Goal: Task Accomplishment & Management: Complete application form

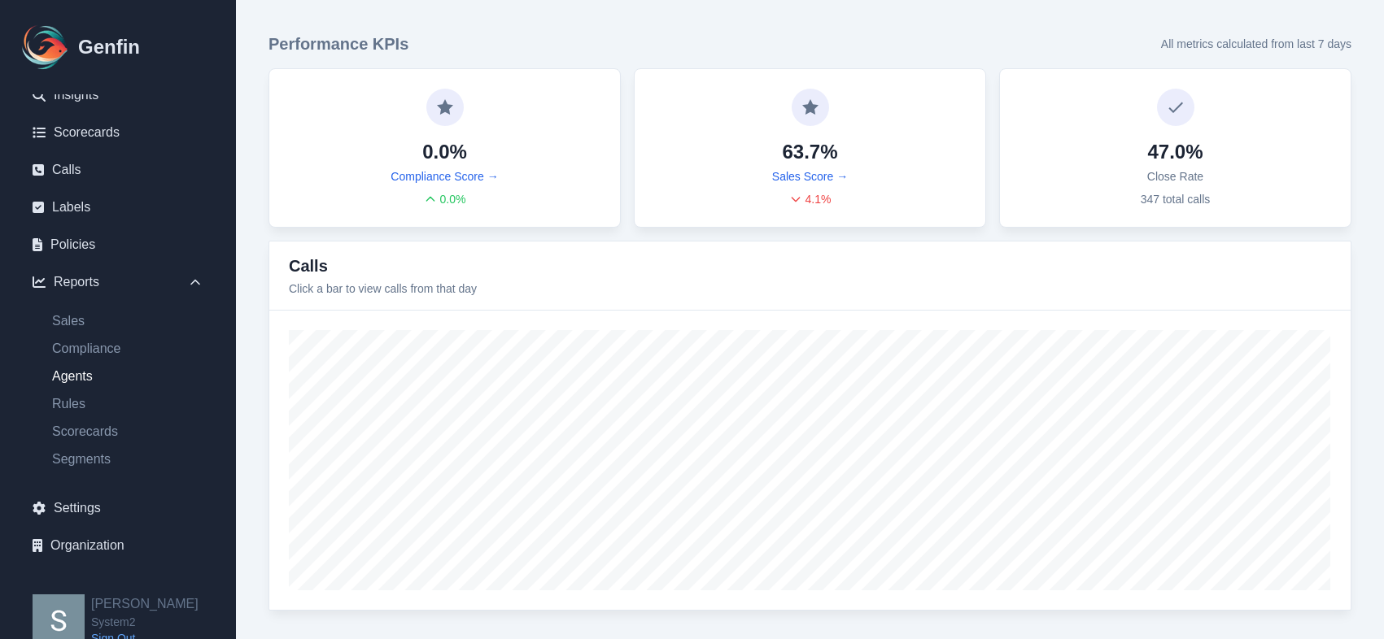
scroll to position [116, 0]
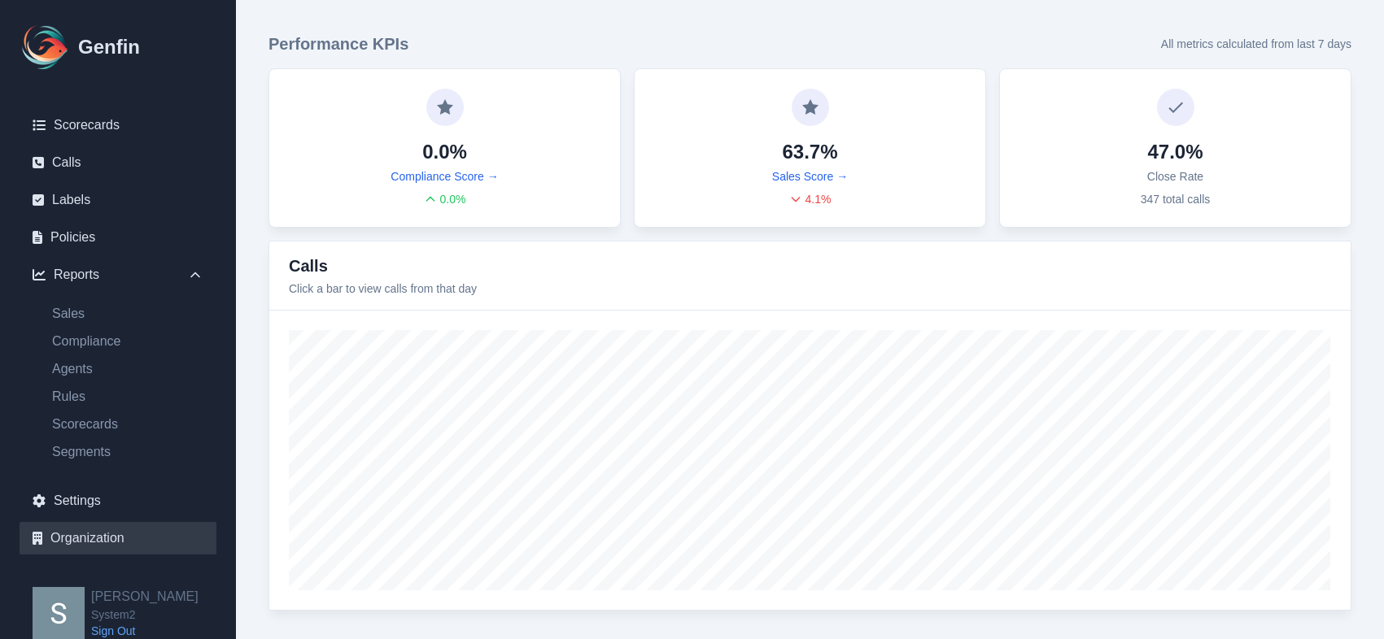
click at [63, 541] on link "Organization" at bounding box center [118, 538] width 197 height 33
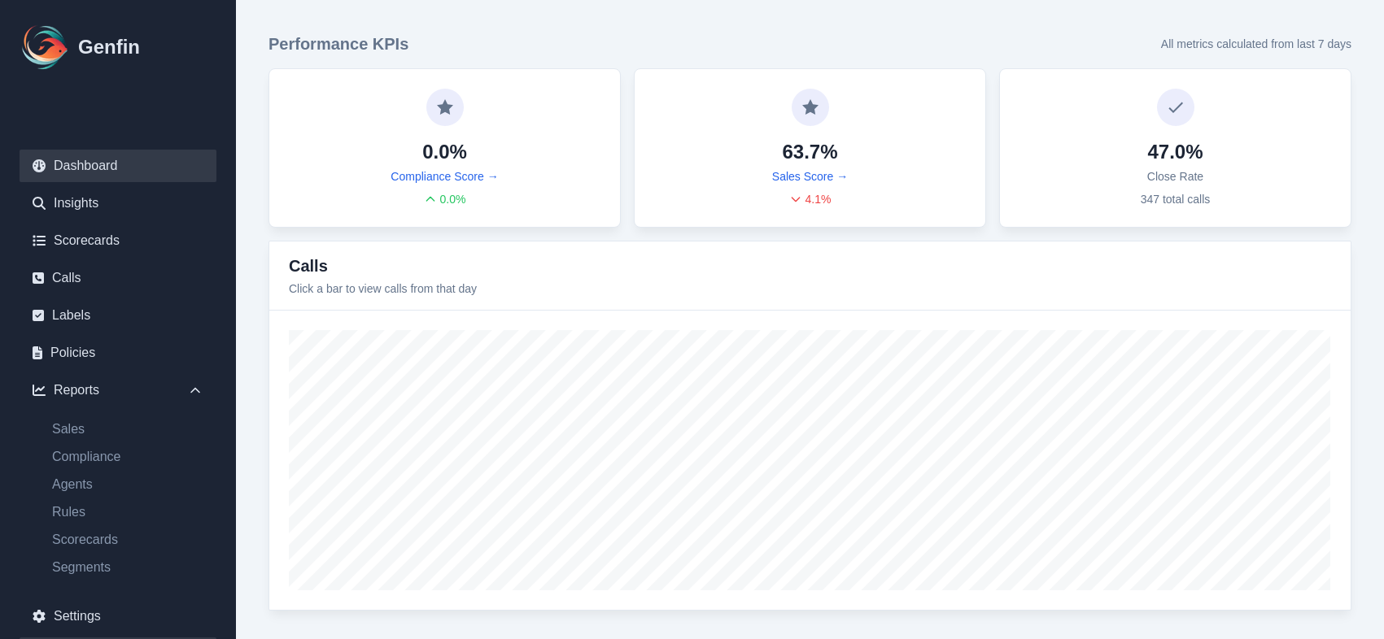
select select "cam_team"
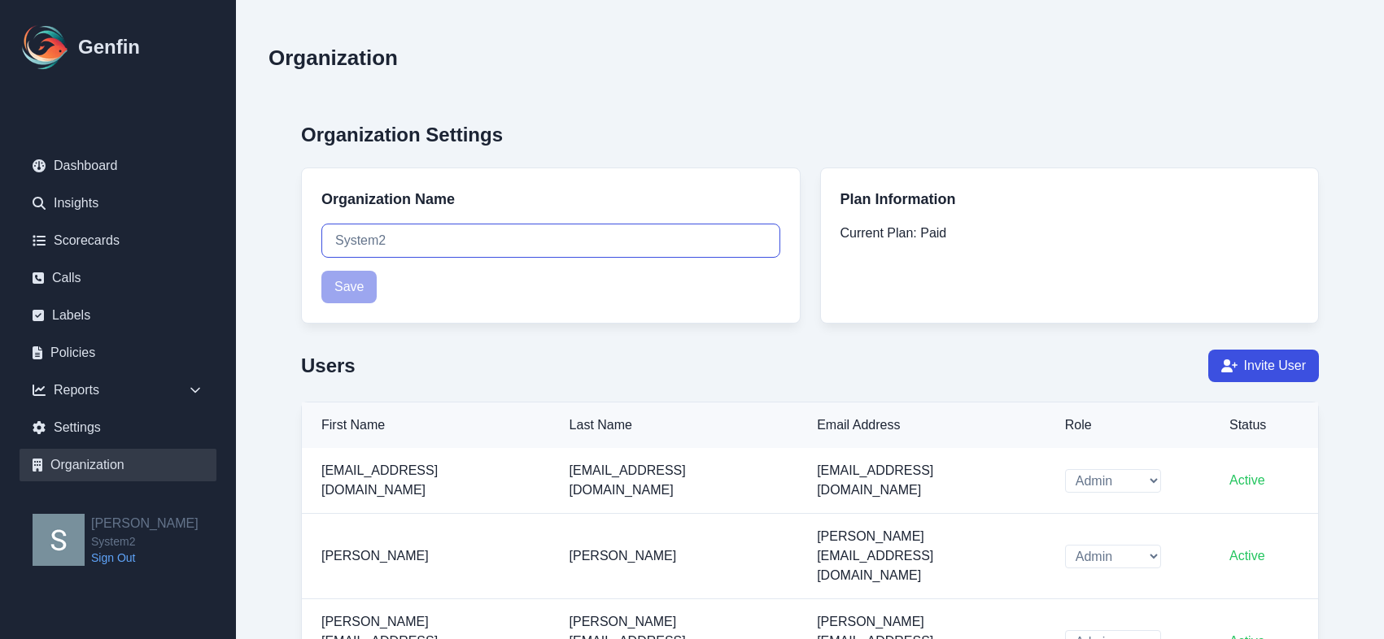
click at [402, 244] on input "System2" at bounding box center [550, 241] width 459 height 34
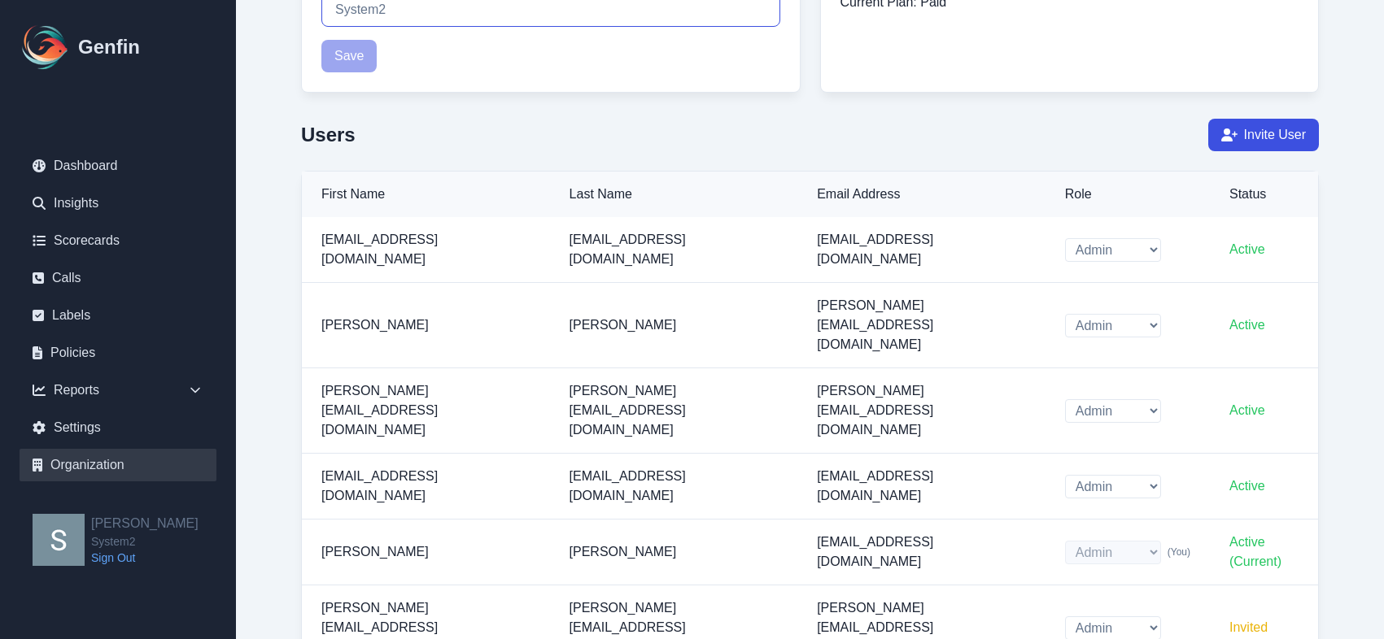
scroll to position [233, 0]
click at [1270, 135] on button "Invite User" at bounding box center [1263, 133] width 111 height 33
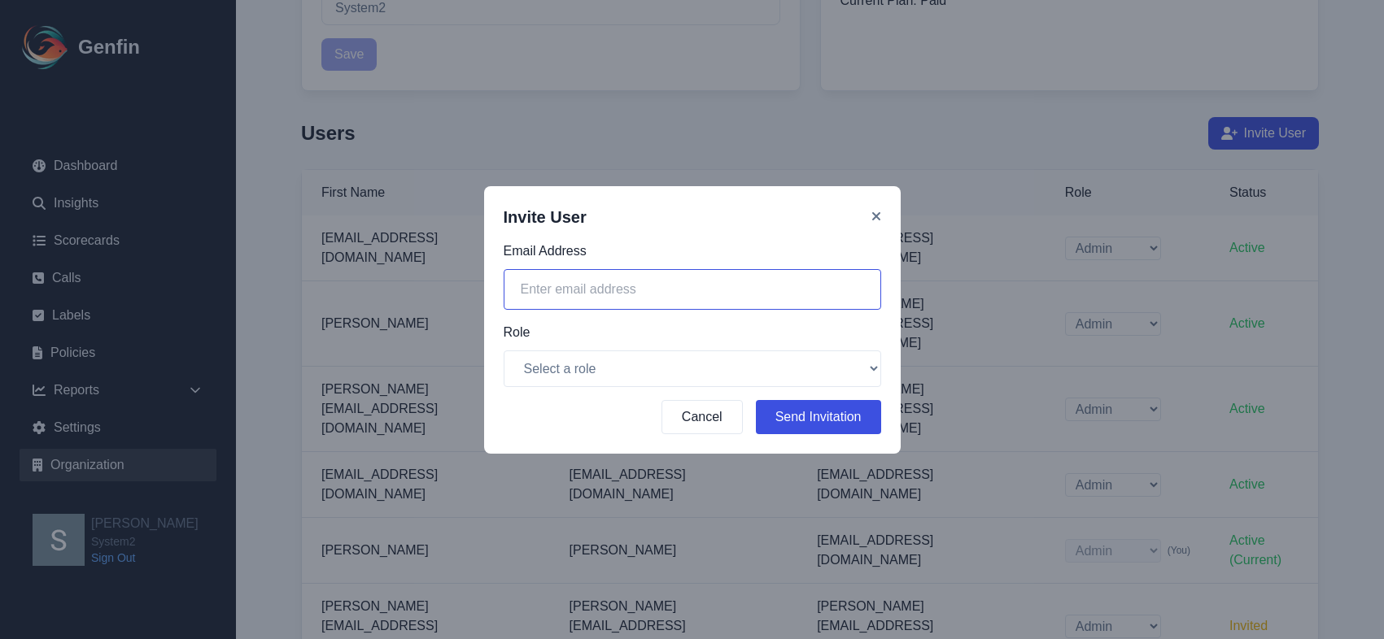
click at [569, 288] on input "email" at bounding box center [692, 289] width 377 height 41
type input "mo@system2.fitness"
click at [552, 372] on select "Select a role Admin CAM Team" at bounding box center [692, 369] width 377 height 37
select select "cam_team"
click at [504, 351] on select "Select a role Admin CAM Team" at bounding box center [692, 369] width 377 height 37
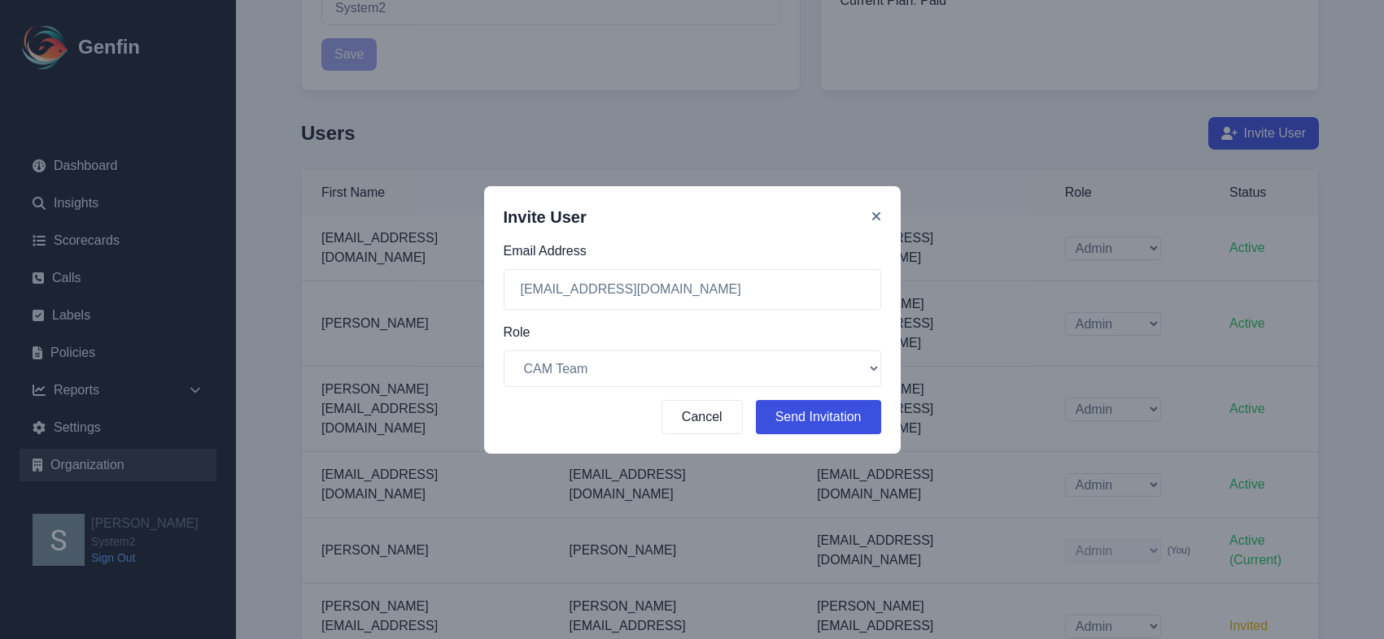
click at [853, 417] on button "Send Invitation" at bounding box center [818, 417] width 125 height 34
select select "cam_team"
select select "admin"
select select "cam_team"
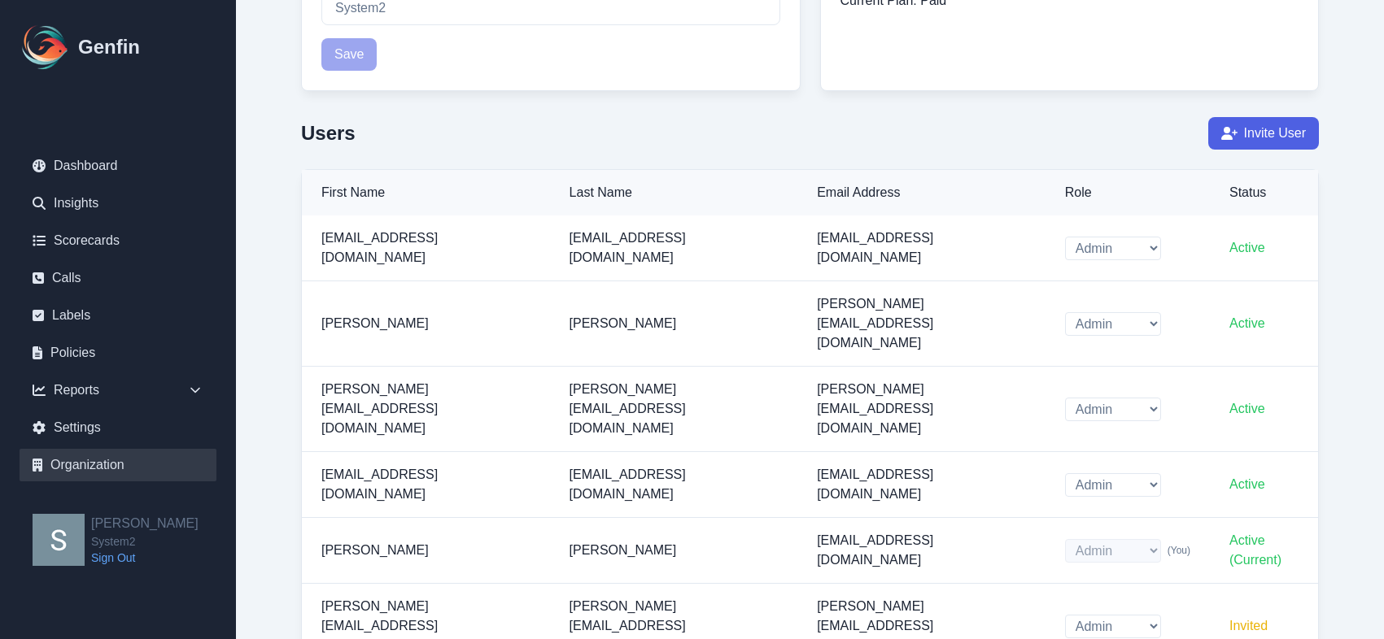
click at [1237, 142] on button "Invite User" at bounding box center [1263, 133] width 111 height 33
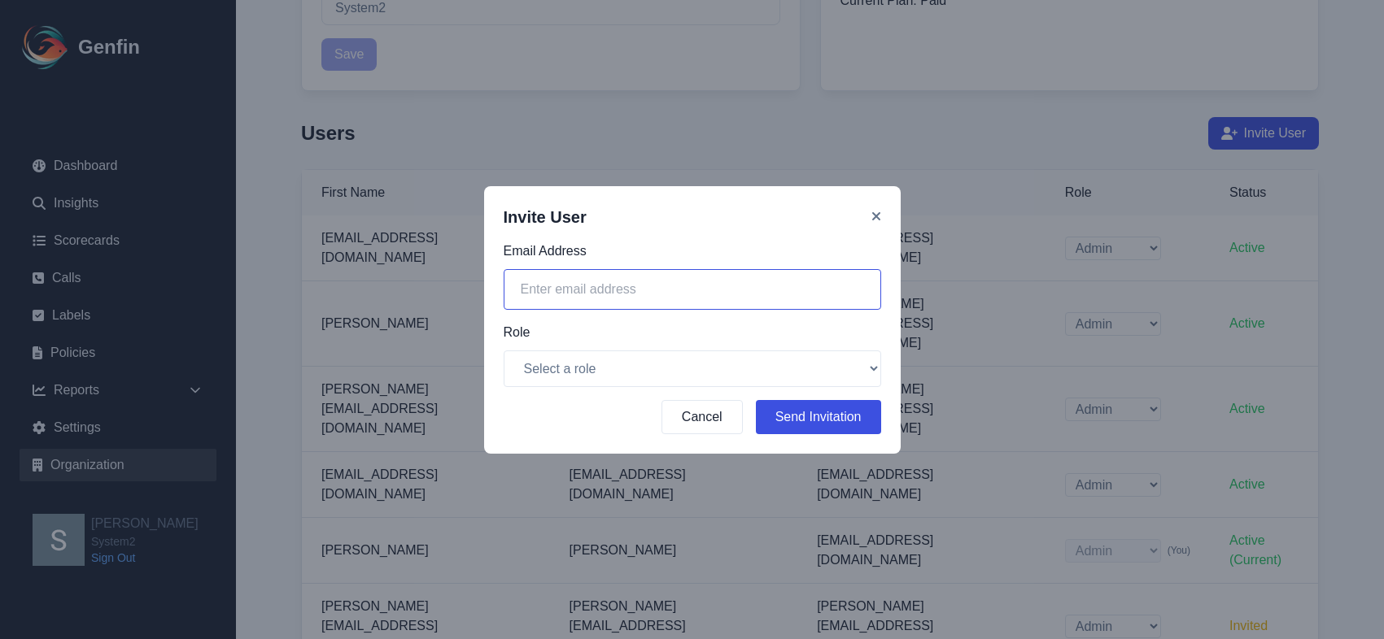
click at [587, 280] on input "email" at bounding box center [692, 289] width 377 height 41
type input "jordan@system2.fitness"
click at [575, 373] on select "Select a role Admin CAM Team" at bounding box center [692, 369] width 377 height 37
select select "cam_team"
click at [504, 351] on select "Select a role Admin CAM Team" at bounding box center [692, 369] width 377 height 37
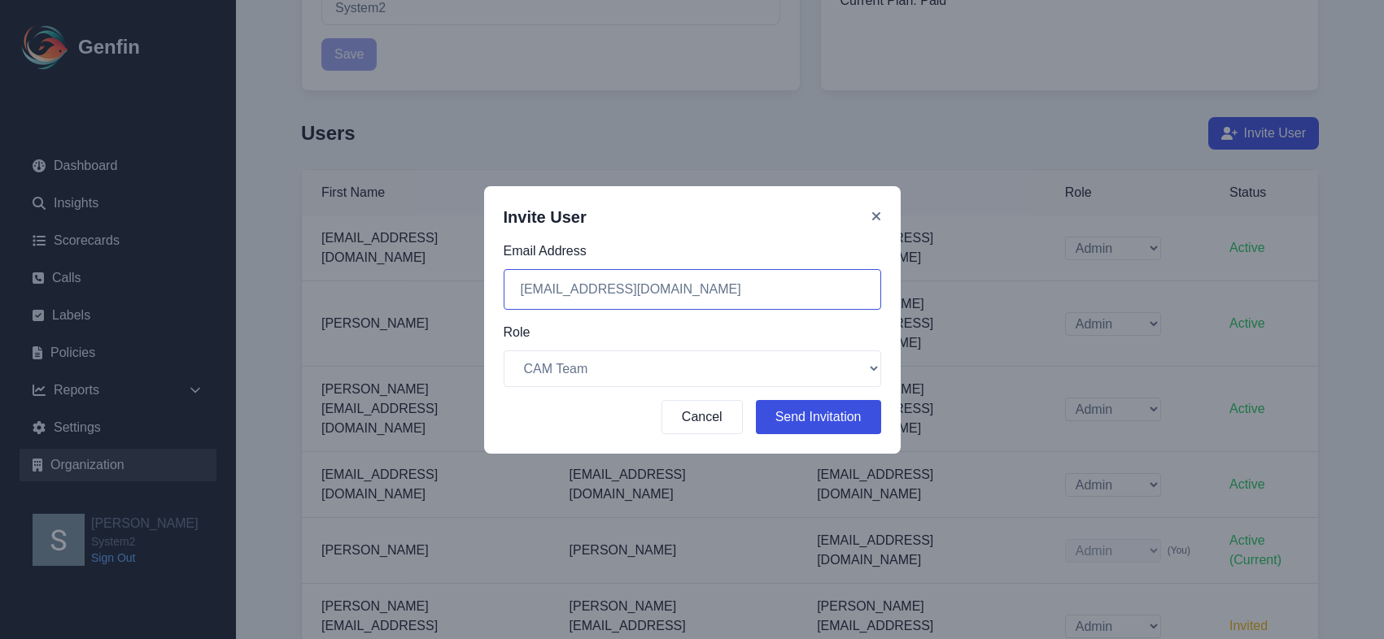
drag, startPoint x: 700, startPoint y: 277, endPoint x: 706, endPoint y: 290, distance: 14.2
click at [706, 290] on input "jordan@system2.fitness" at bounding box center [692, 289] width 377 height 41
paste input "Jordanstamm"
type input "Jordanstamman@system2.fitness"
click at [844, 408] on button "Send Invitation" at bounding box center [818, 417] width 125 height 34
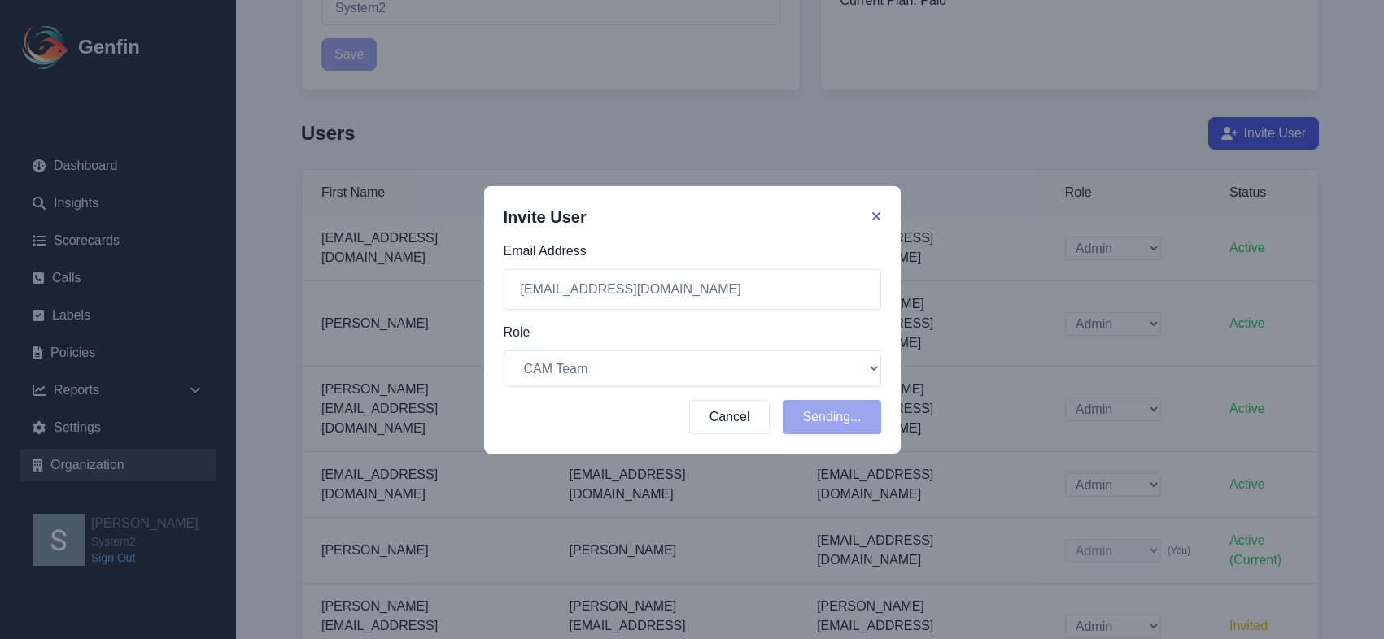
select select "cam_team"
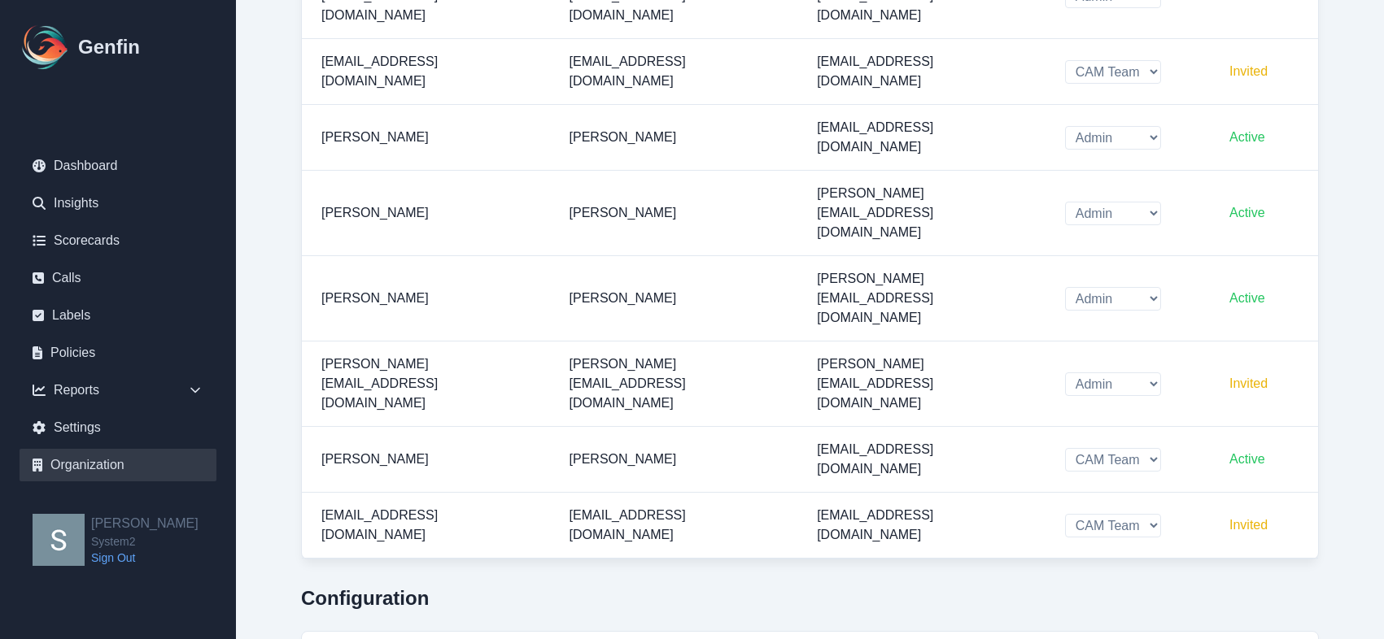
scroll to position [878, 0]
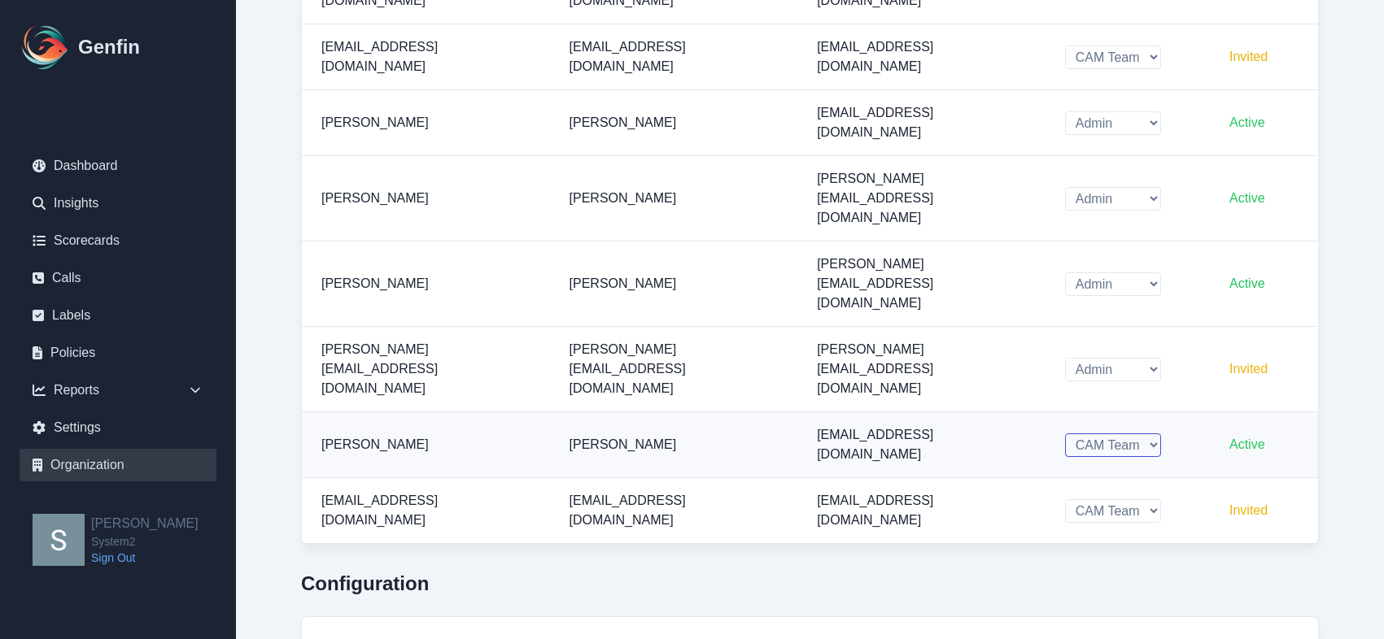
click at [1098, 434] on select "Admin CAM Team" at bounding box center [1113, 446] width 96 height 24
click at [1065, 434] on select "Admin CAM Team" at bounding box center [1113, 446] width 96 height 24
click at [570, 412] on td "Daniella Owen" at bounding box center [674, 445] width 248 height 66
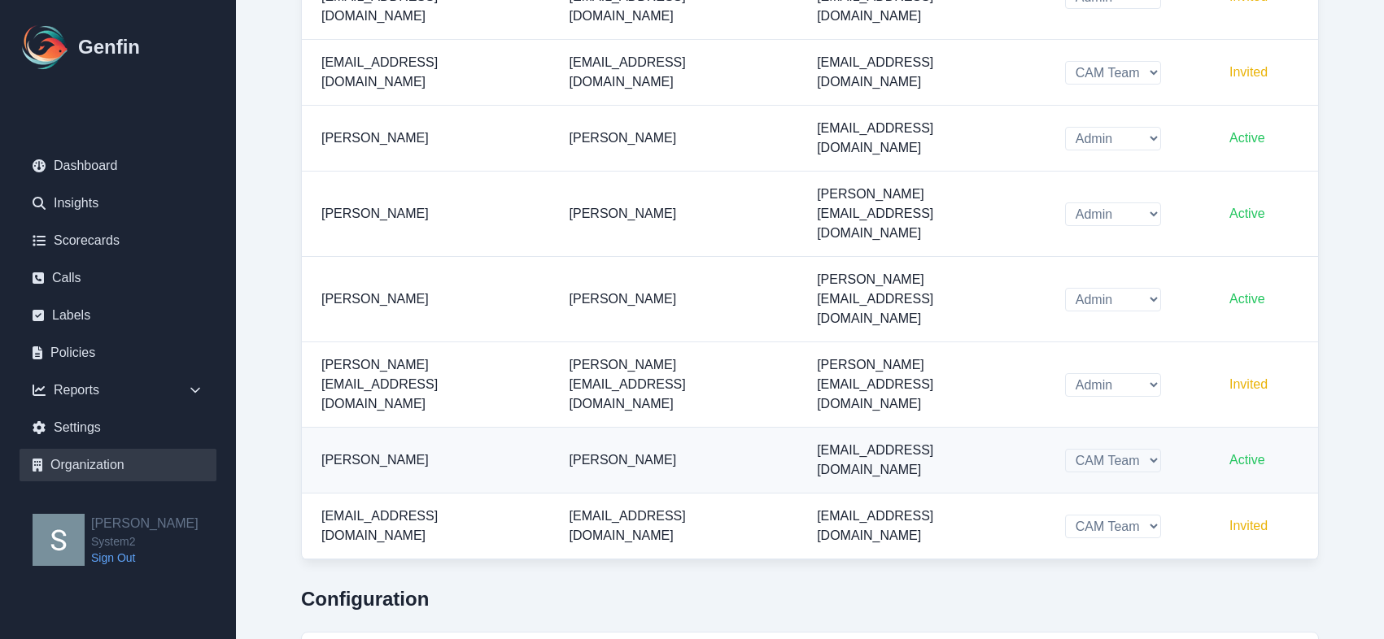
scroll to position [863, 0]
click at [363, 427] on td "Daniella Owen" at bounding box center [426, 460] width 248 height 66
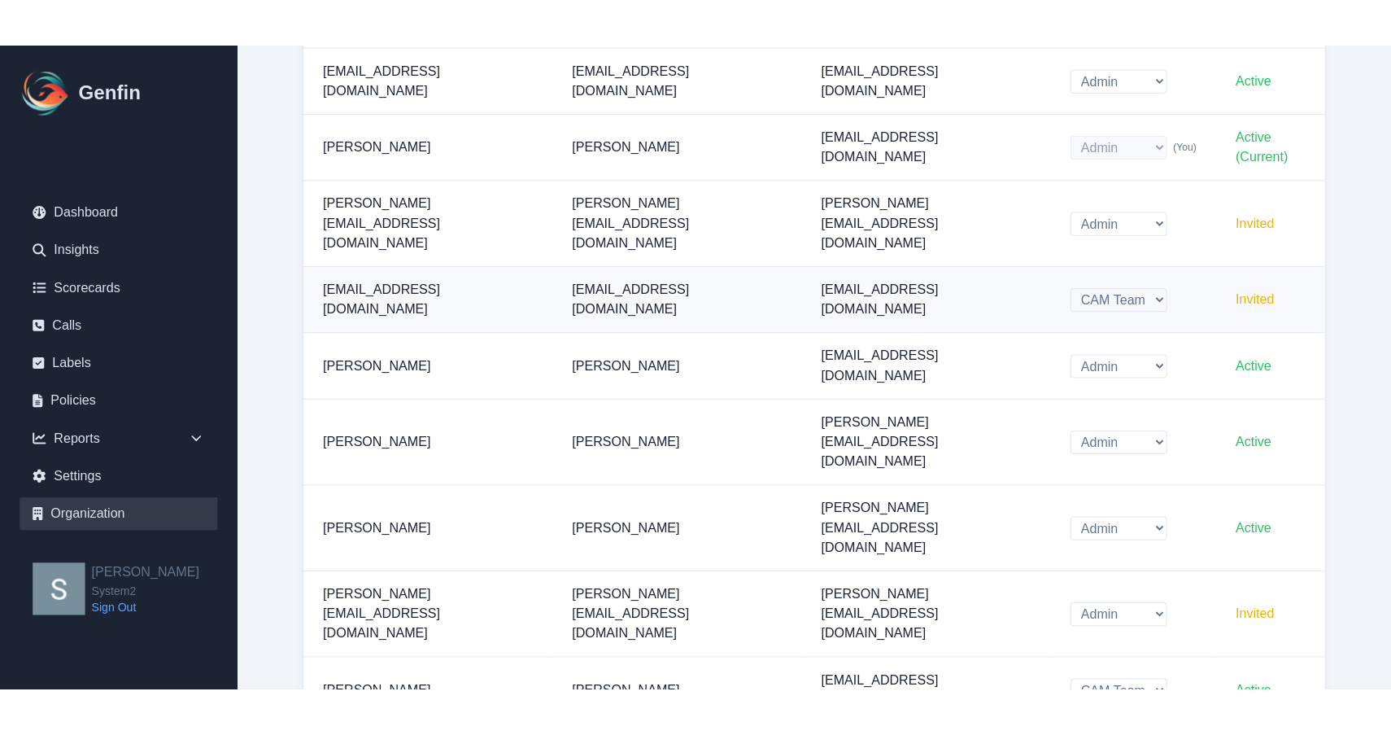
scroll to position [0, 0]
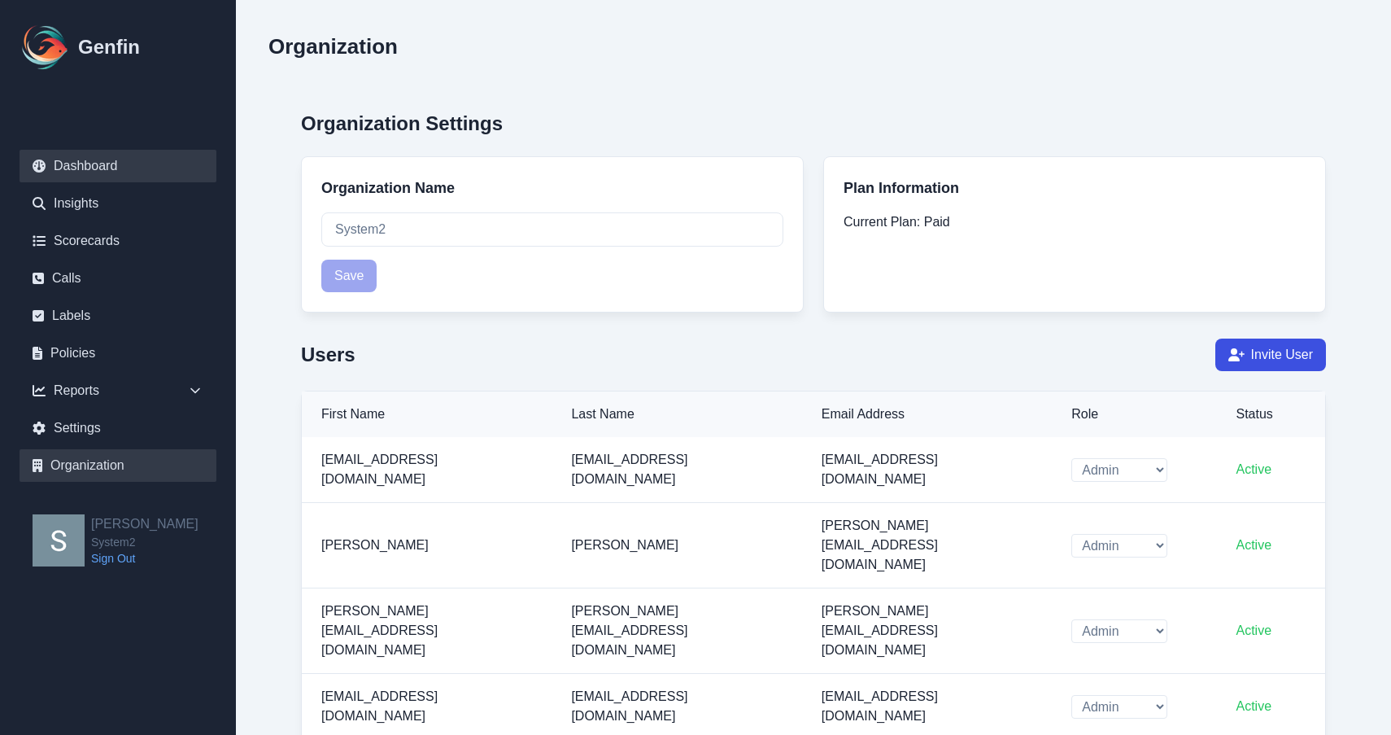
click at [56, 171] on link "Dashboard" at bounding box center [118, 166] width 197 height 33
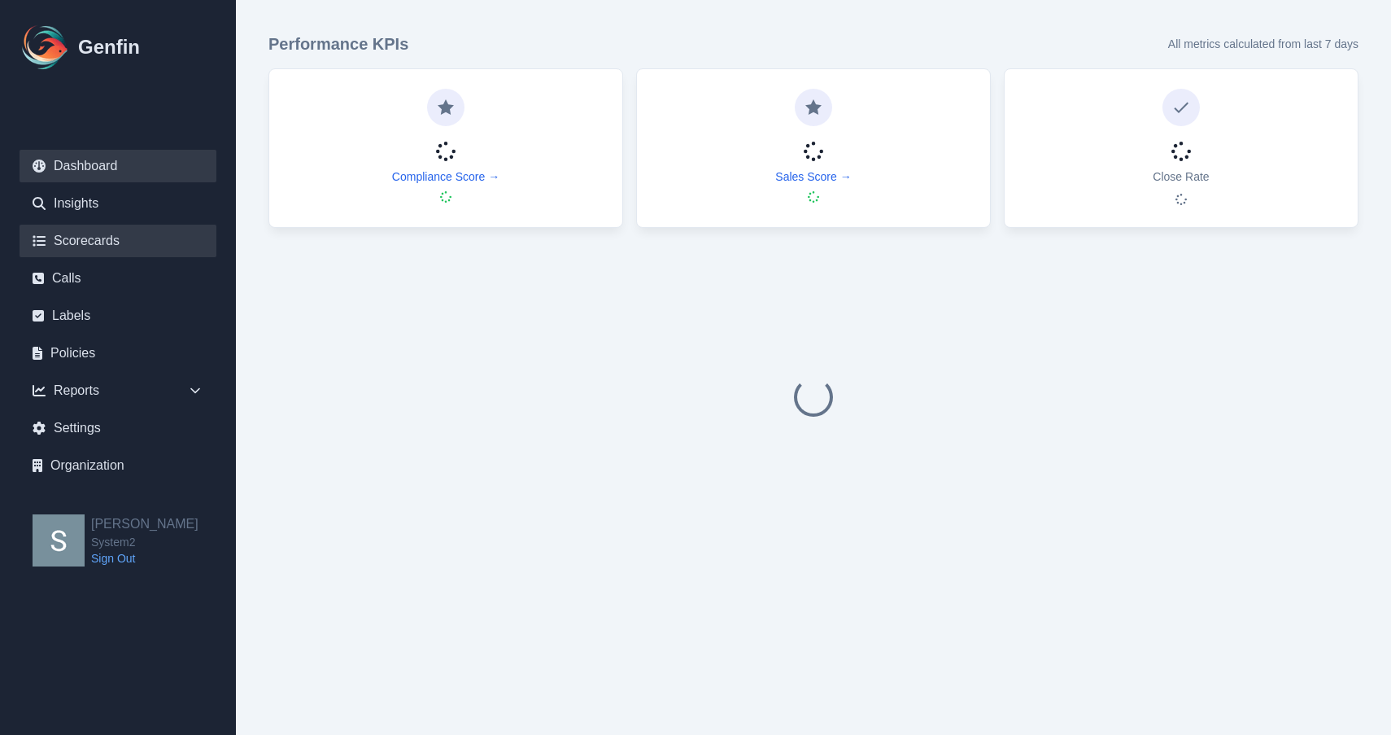
click at [114, 246] on link "Scorecards" at bounding box center [118, 241] width 197 height 33
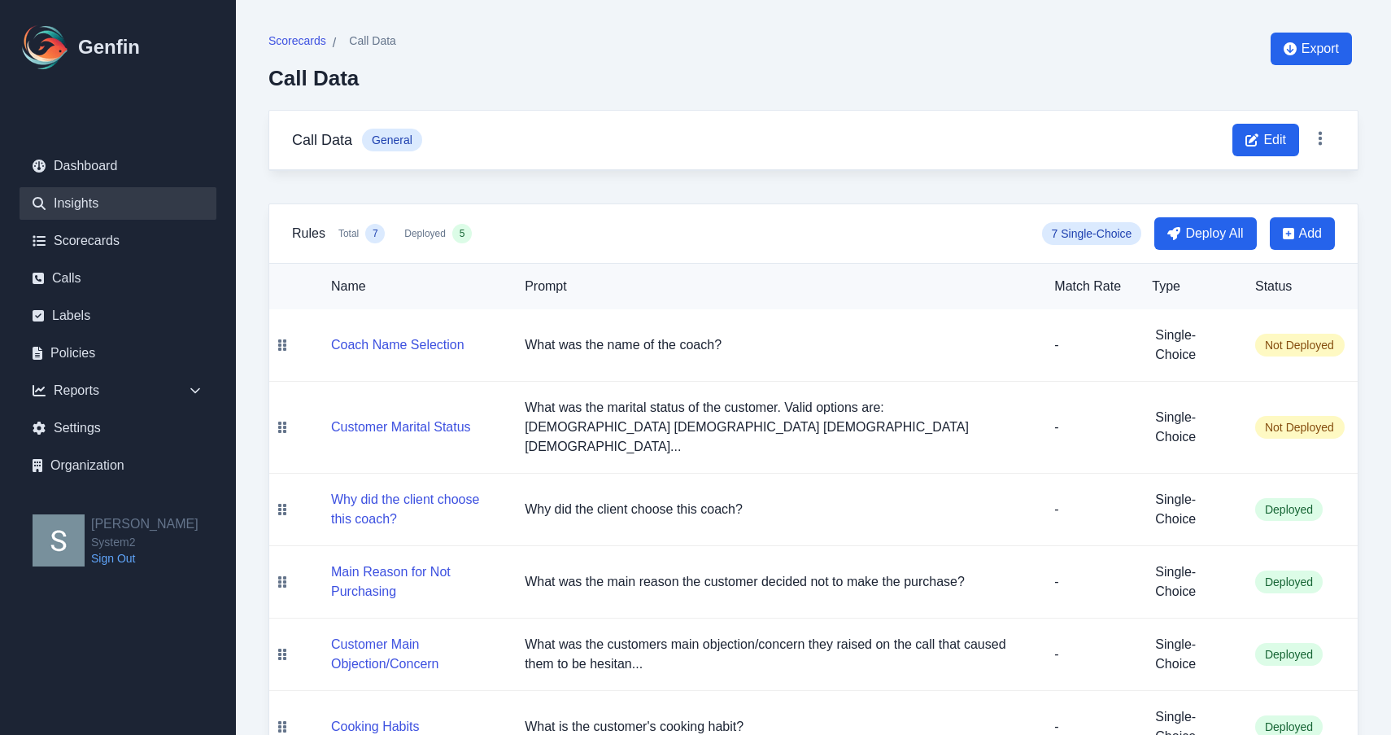
click at [127, 207] on link "Insights" at bounding box center [118, 203] width 197 height 33
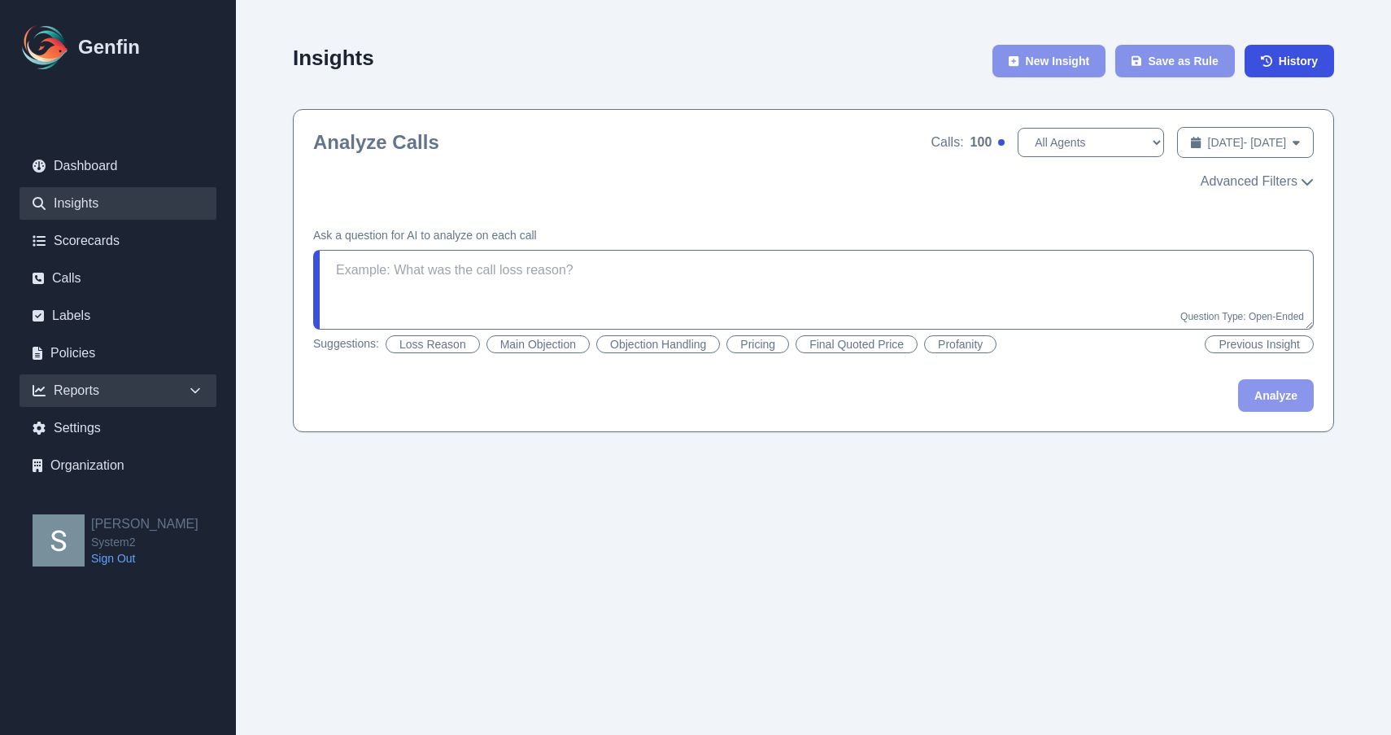
click at [114, 382] on div "Reports" at bounding box center [118, 390] width 197 height 33
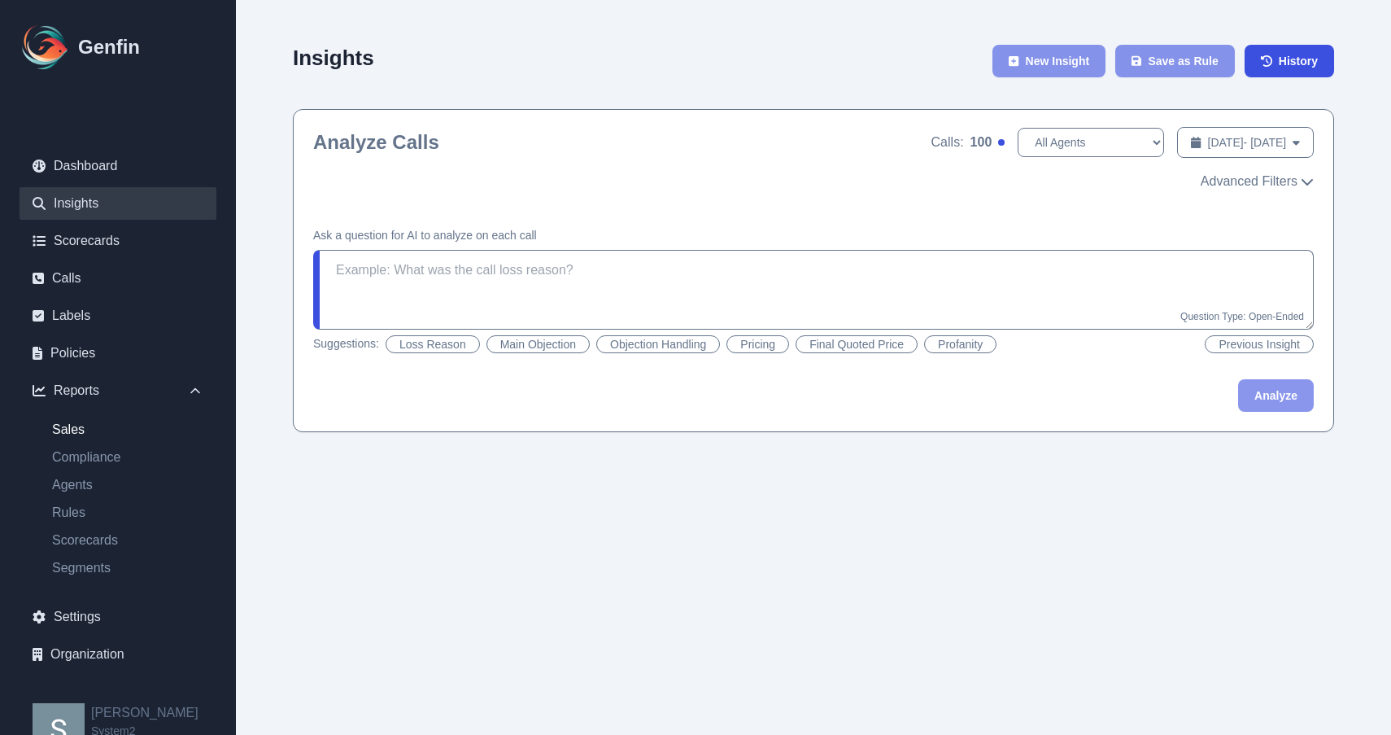
click at [108, 437] on link "Sales" at bounding box center [127, 430] width 177 height 20
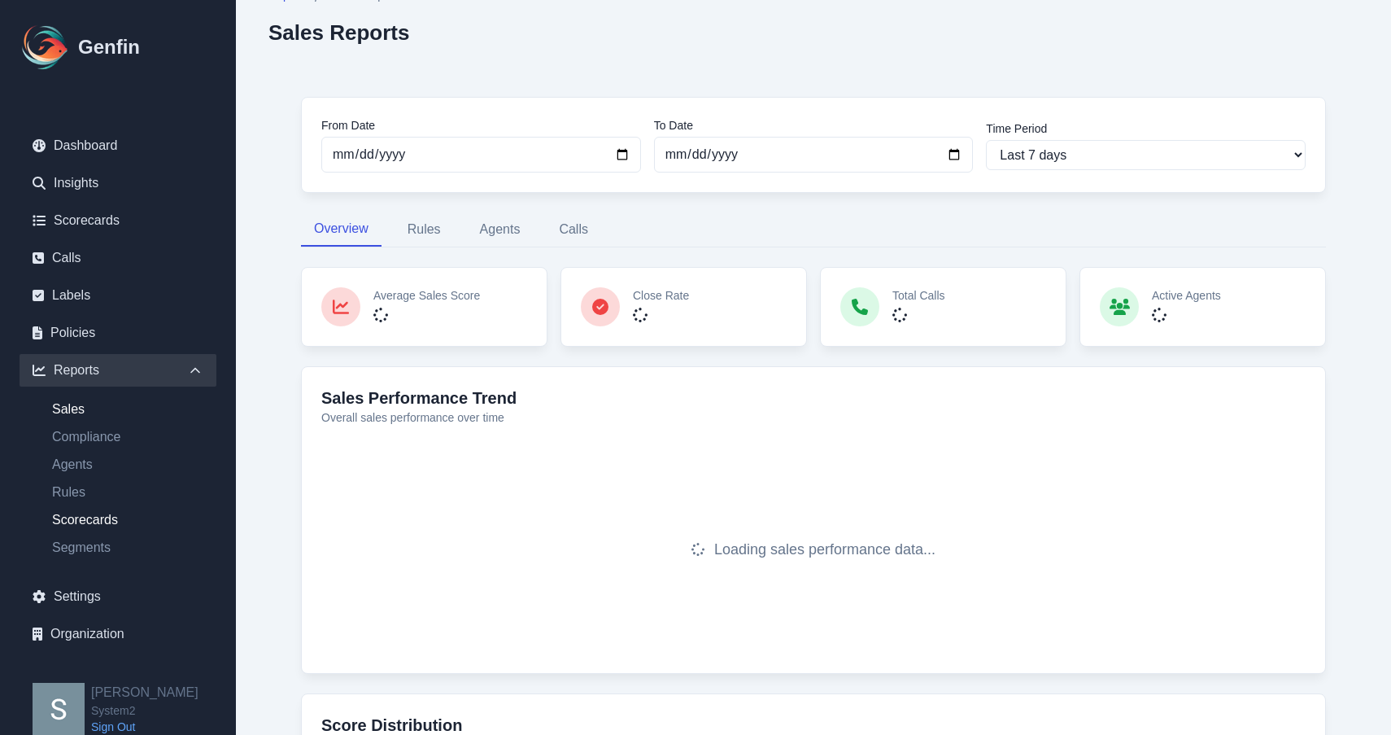
scroll to position [48, 0]
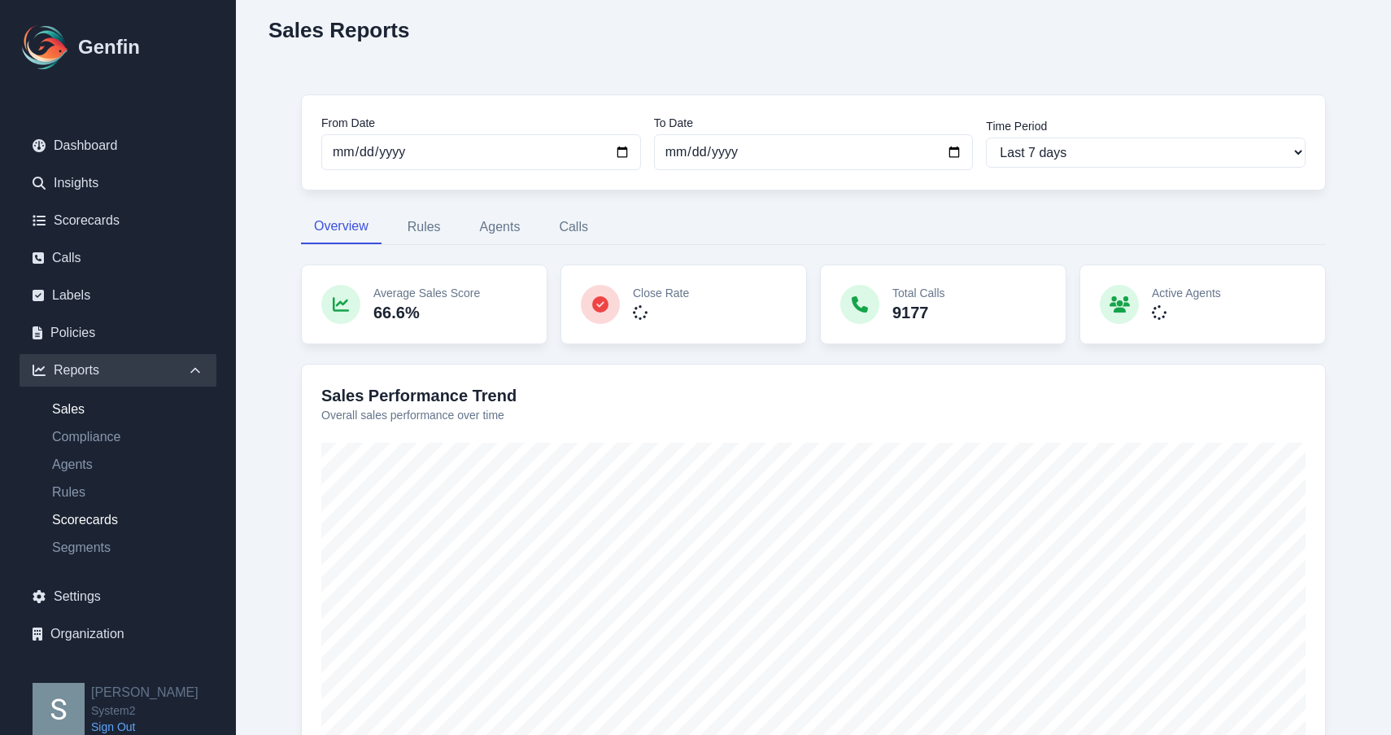
click at [91, 528] on link "Scorecards" at bounding box center [127, 520] width 177 height 20
select select "14"
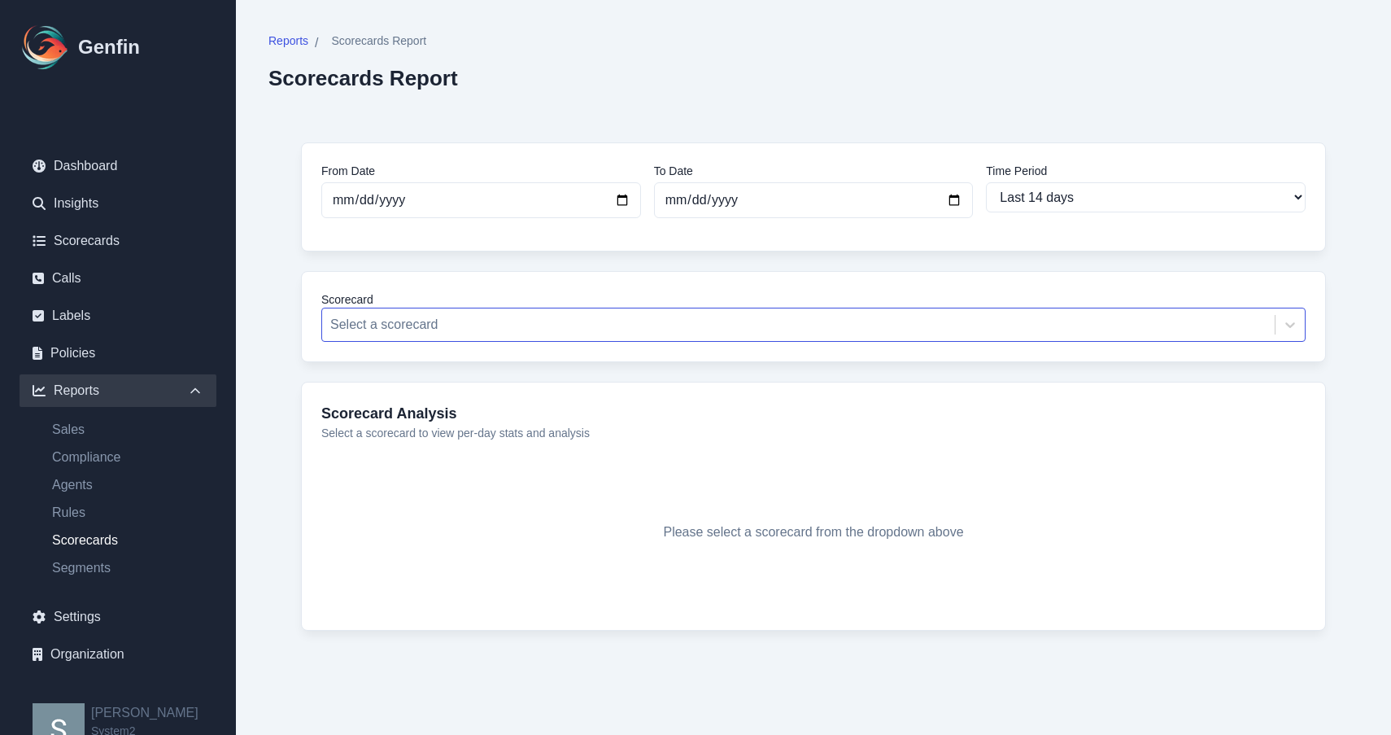
click at [577, 327] on div at bounding box center [798, 324] width 936 height 23
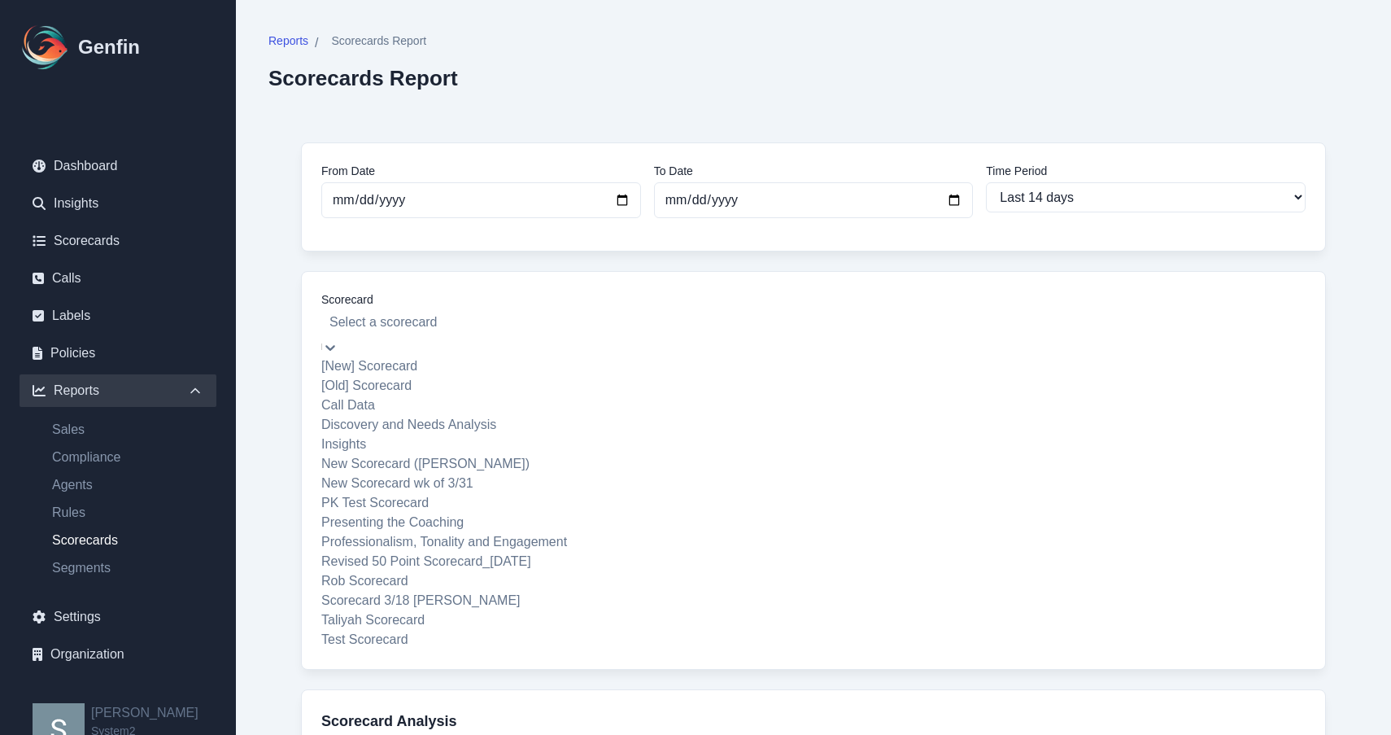
scroll to position [76, 0]
click at [477, 434] on div "Insights" at bounding box center [813, 444] width 984 height 20
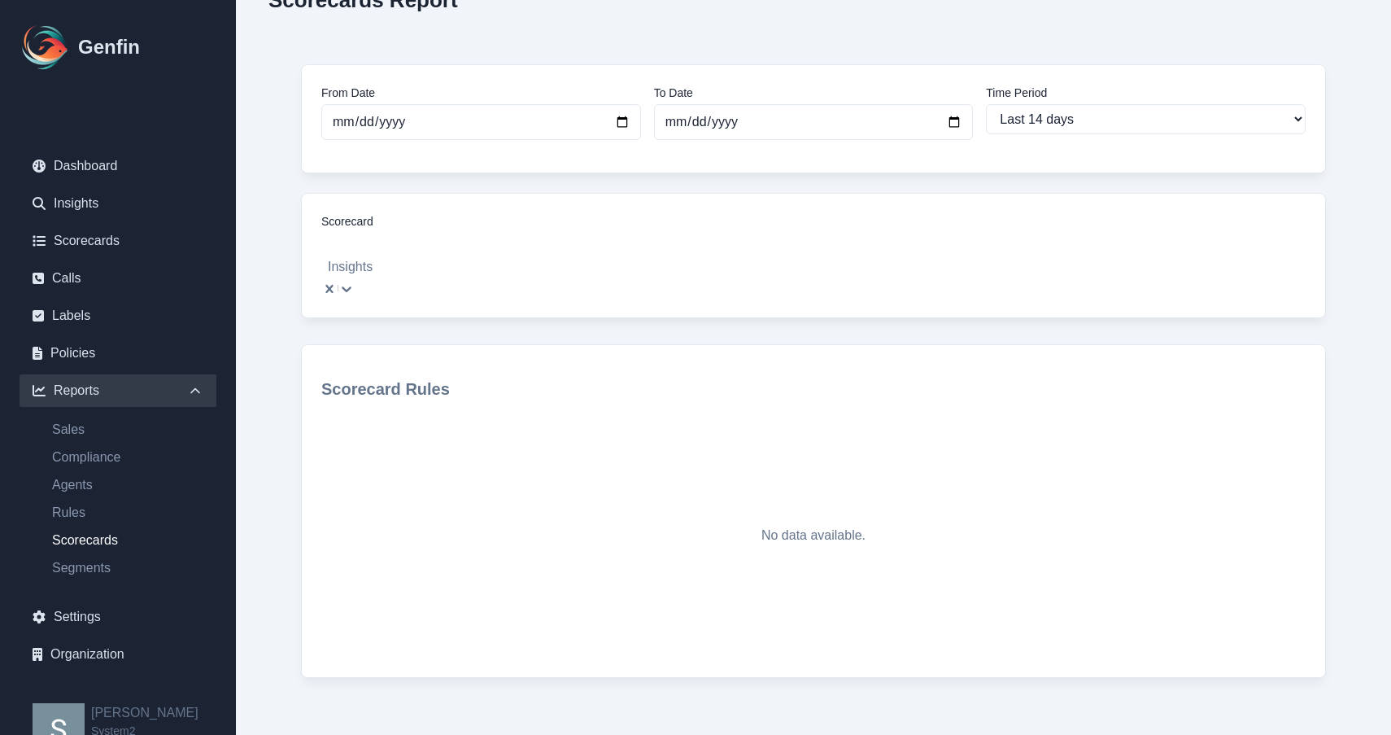
scroll to position [77, 0]
click at [515, 247] on div at bounding box center [813, 244] width 968 height 23
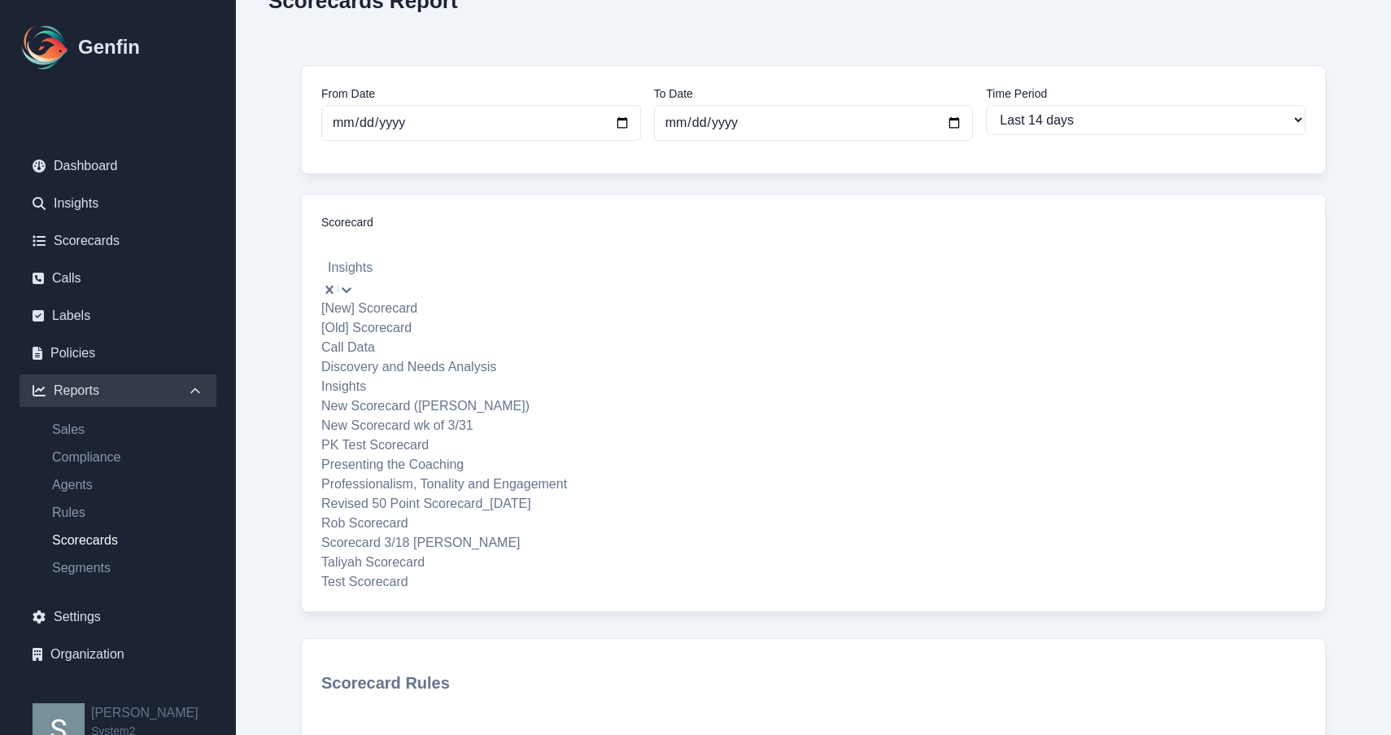
click at [425, 355] on div "Call Data" at bounding box center [813, 348] width 984 height 20
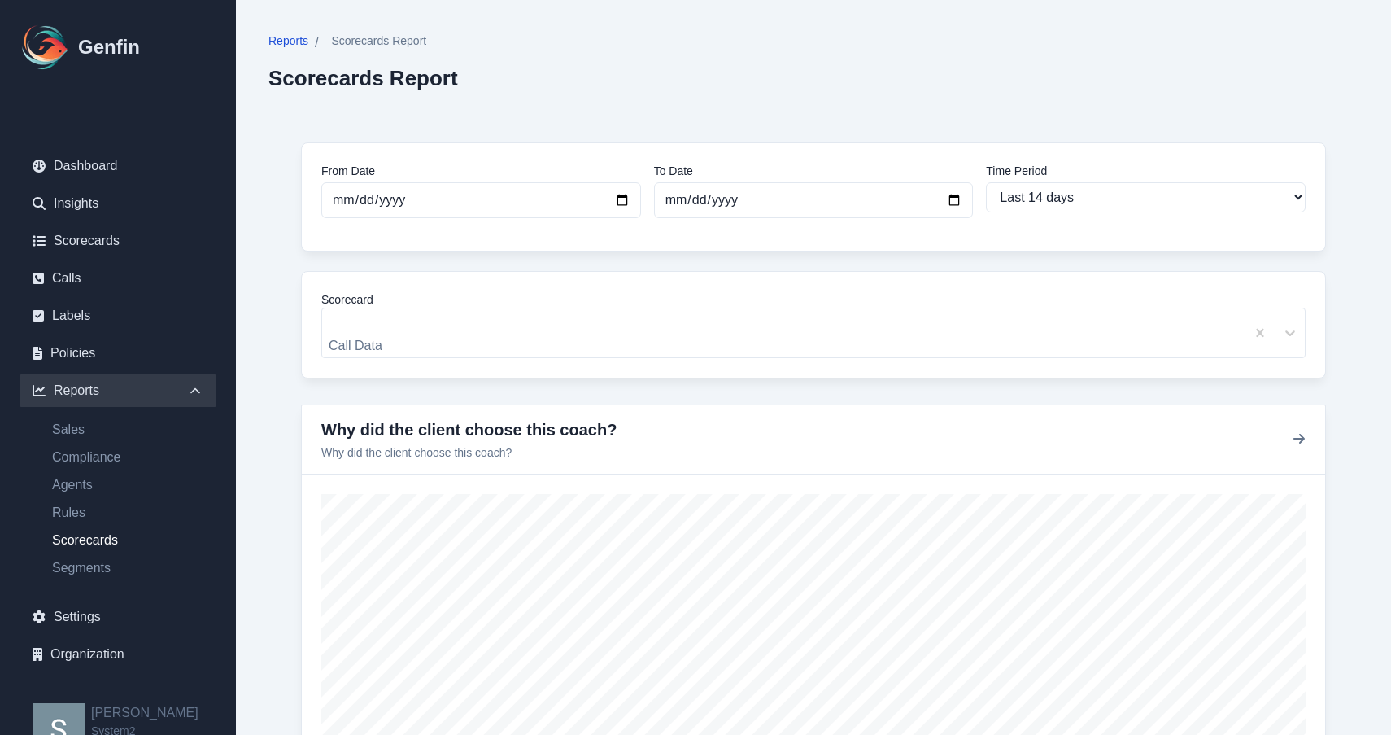
click at [292, 43] on span "Reports" at bounding box center [288, 41] width 40 height 16
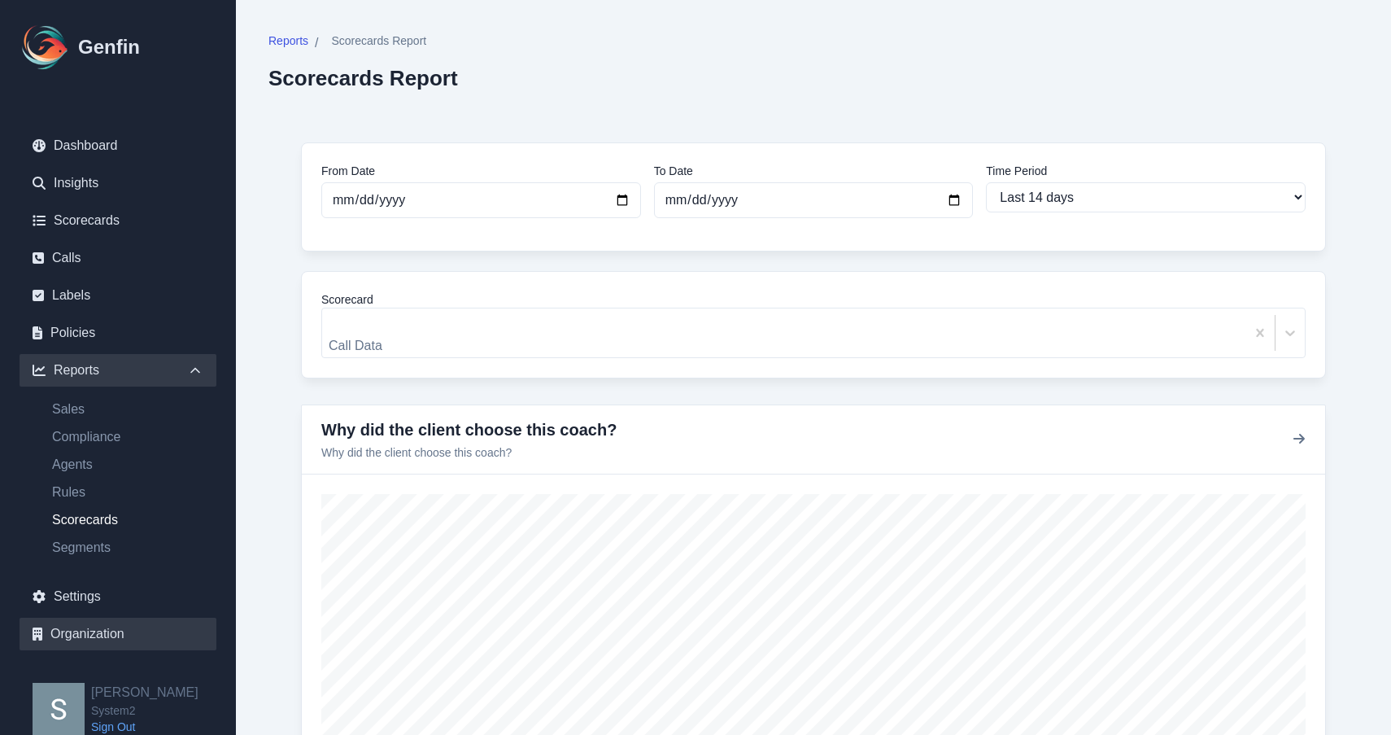
click at [91, 639] on link "Organization" at bounding box center [118, 633] width 197 height 33
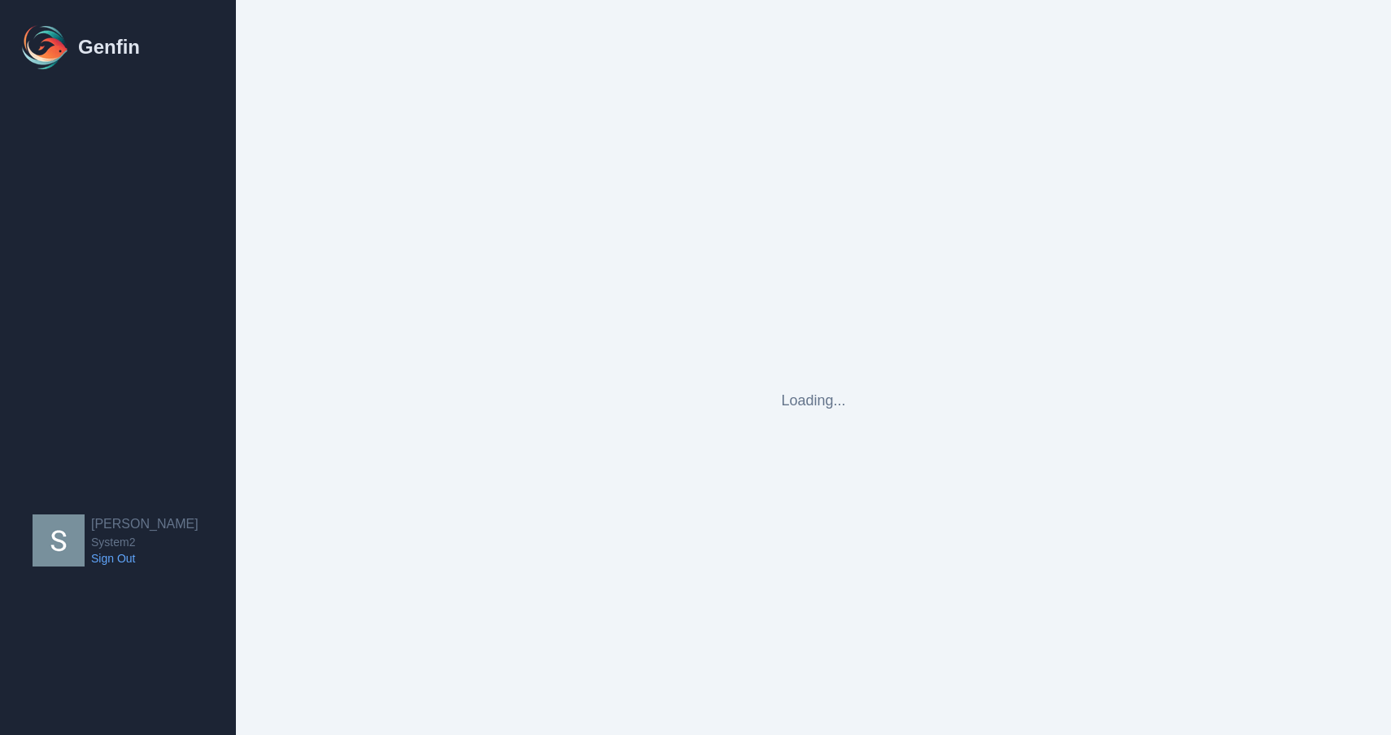
select select "cam_team"
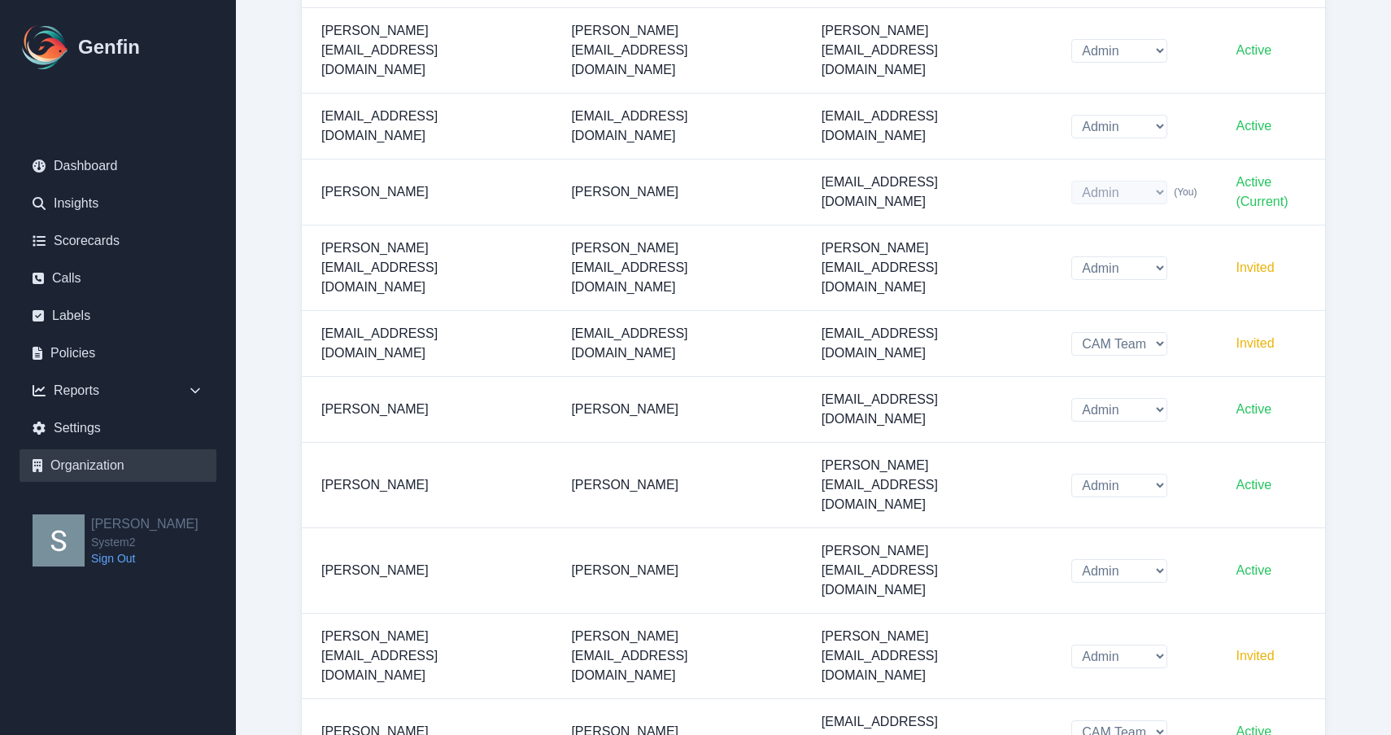
scroll to position [547, 0]
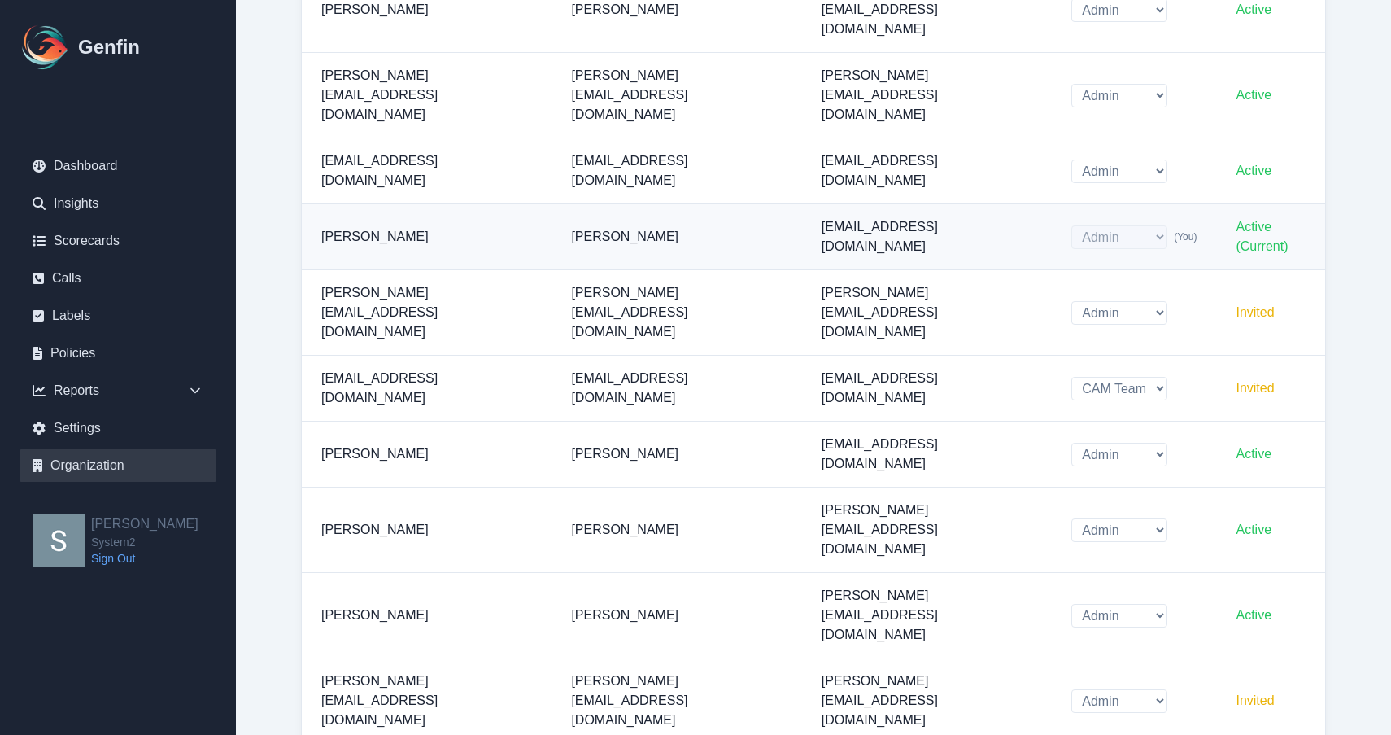
click at [1236, 220] on span "Active (Current)" at bounding box center [1262, 236] width 52 height 33
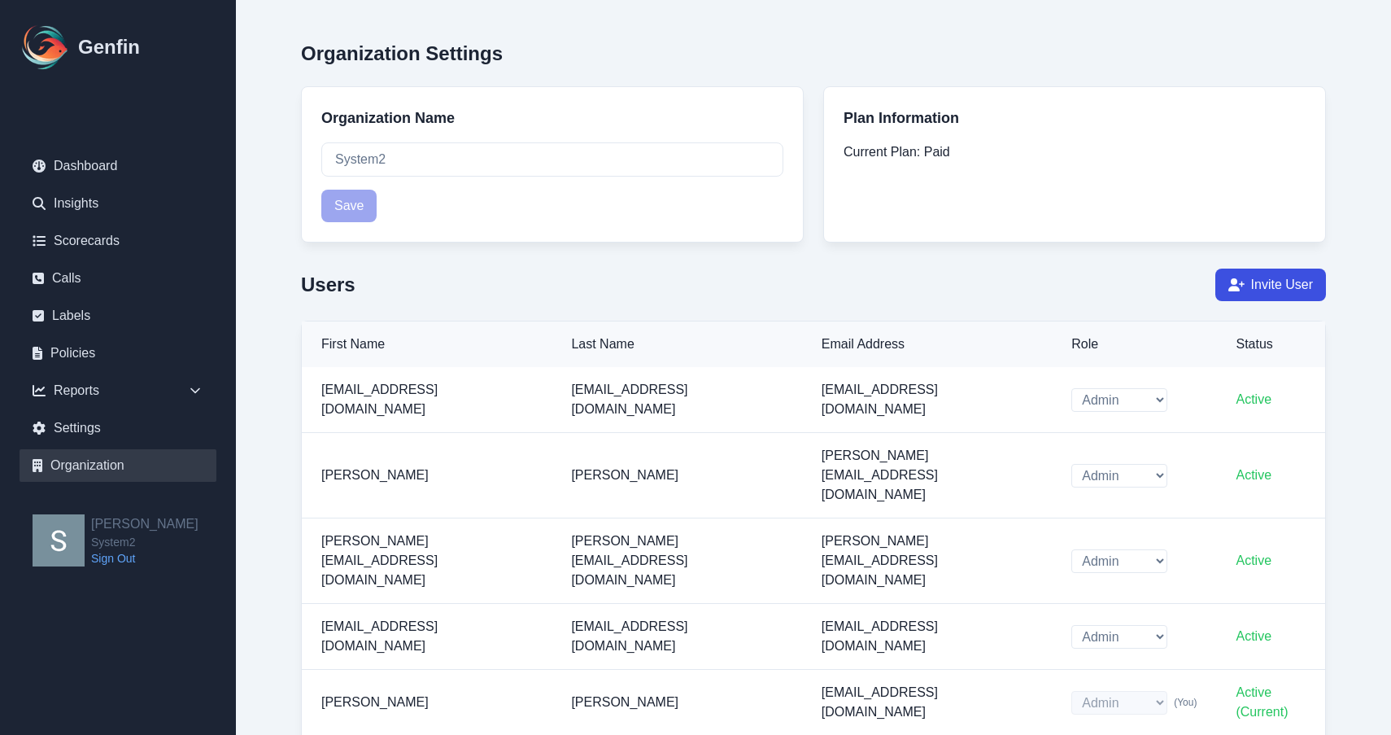
scroll to position [0, 0]
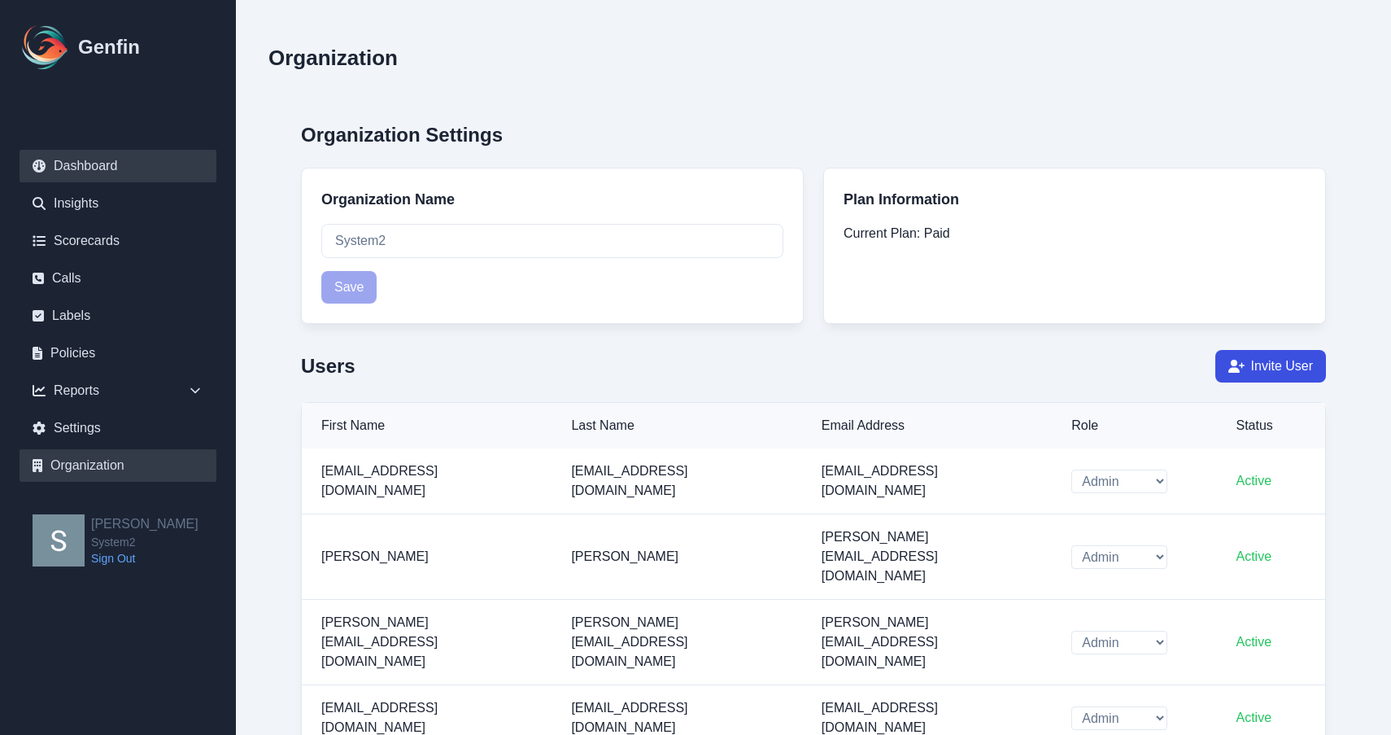
click at [81, 164] on link "Dashboard" at bounding box center [118, 166] width 197 height 33
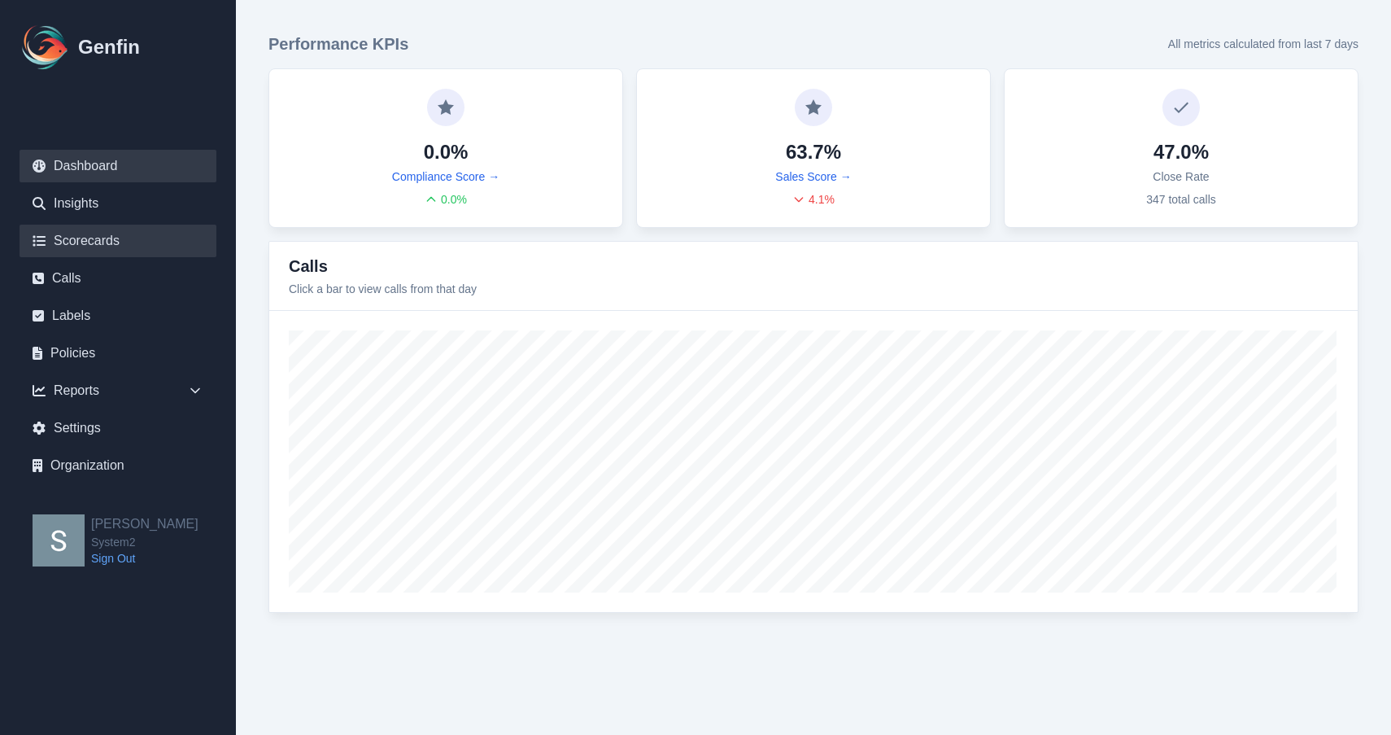
click at [120, 236] on link "Scorecards" at bounding box center [118, 241] width 197 height 33
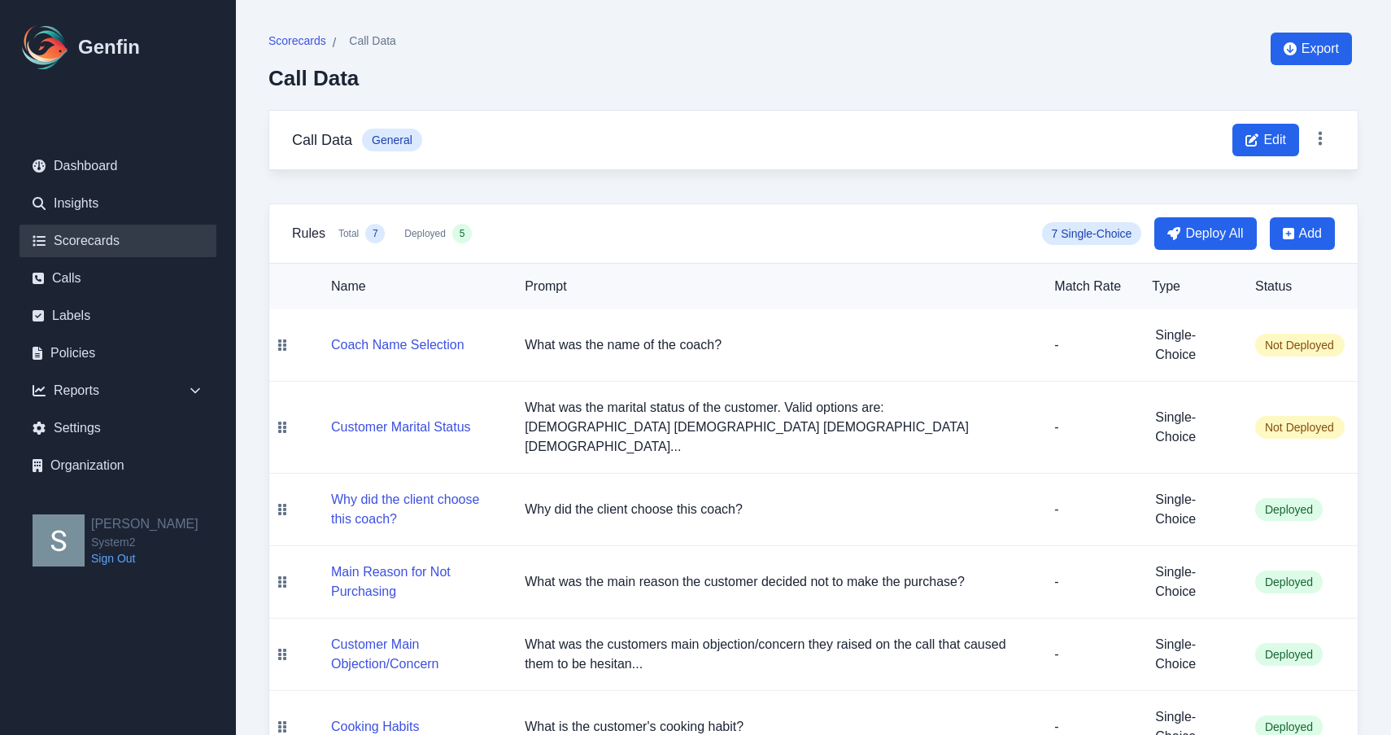
click at [95, 238] on link "Scorecards" at bounding box center [118, 241] width 197 height 33
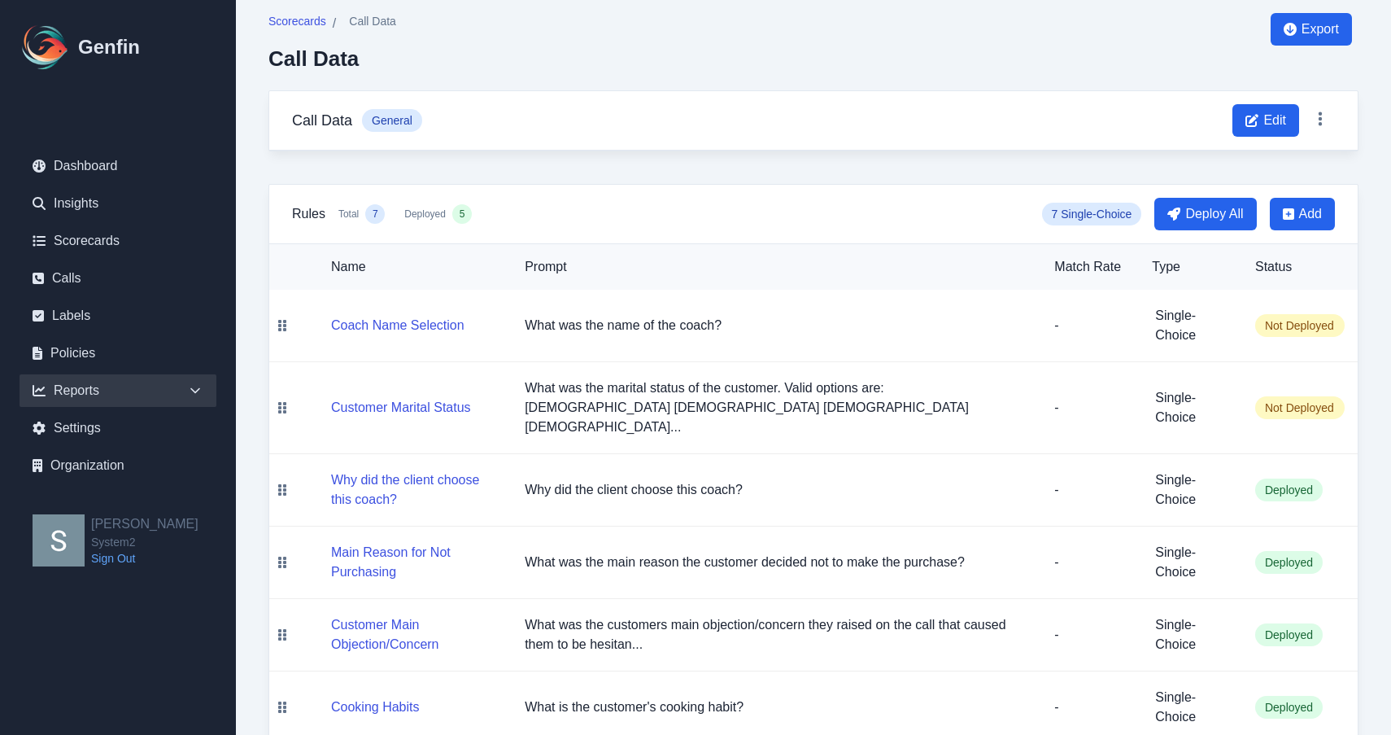
scroll to position [21, 0]
